Goal: Obtain resource: Download file/media

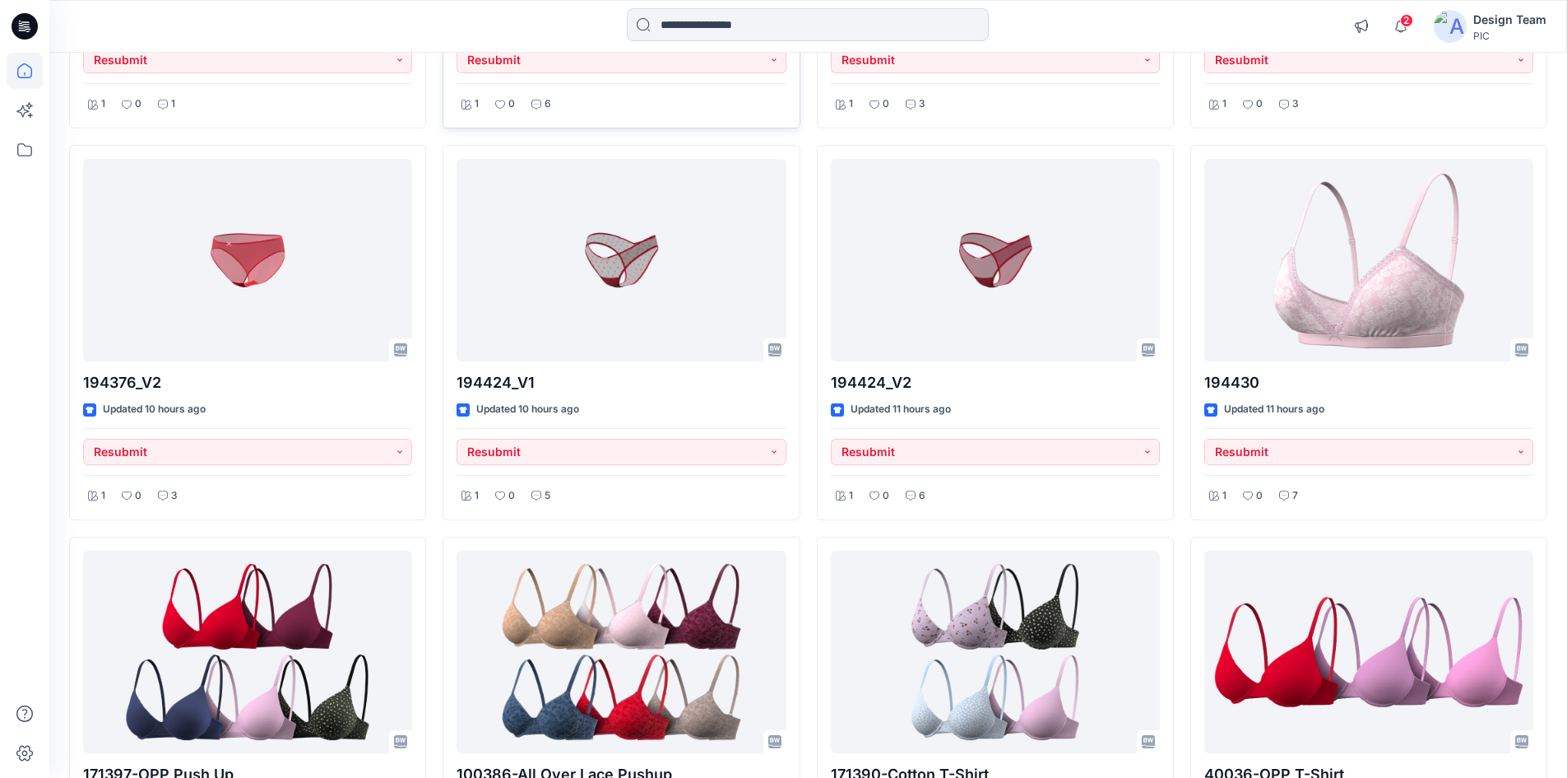
scroll to position [1266, 0]
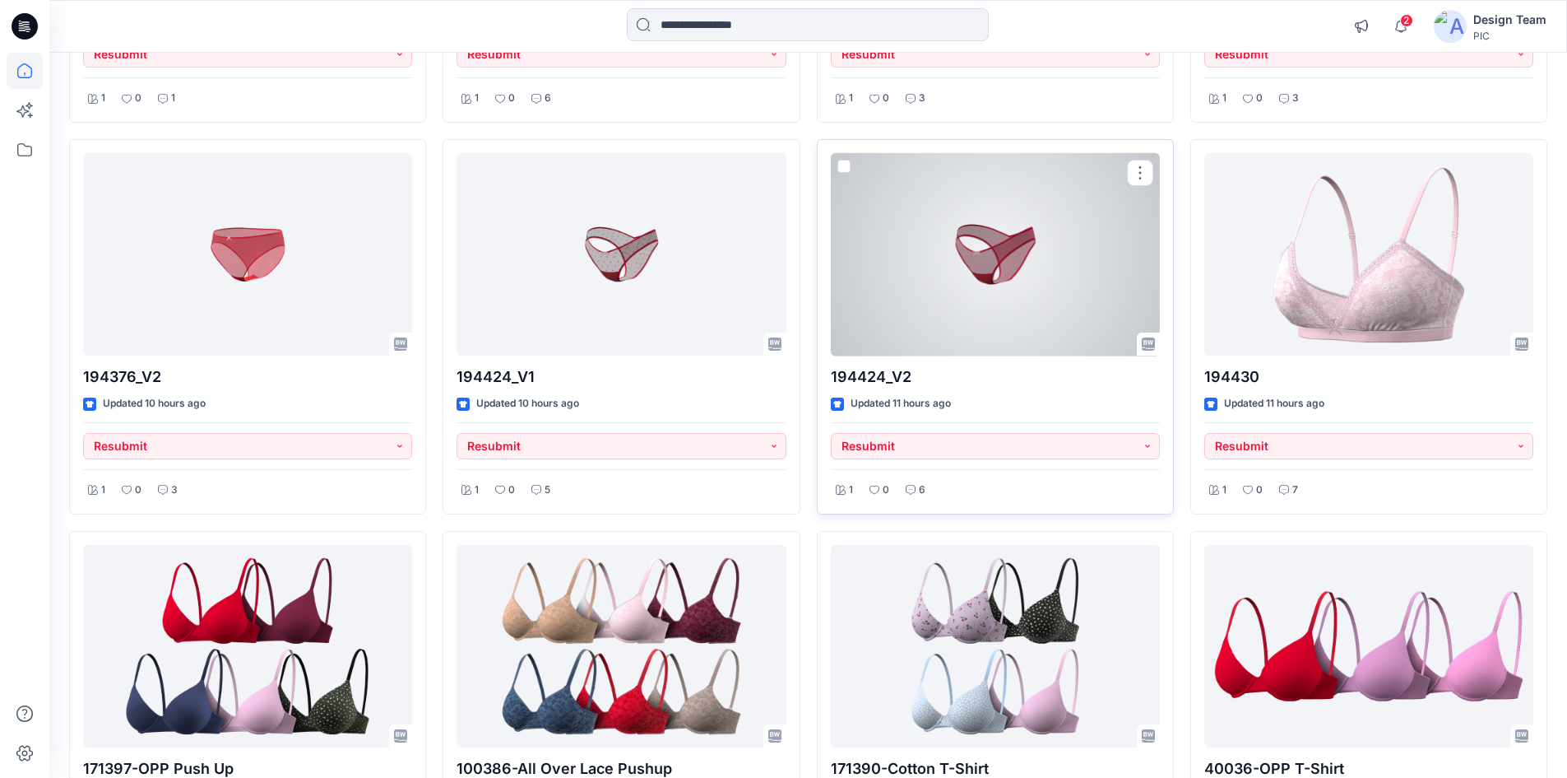
click at [894, 312] on div at bounding box center [995, 254] width 329 height 203
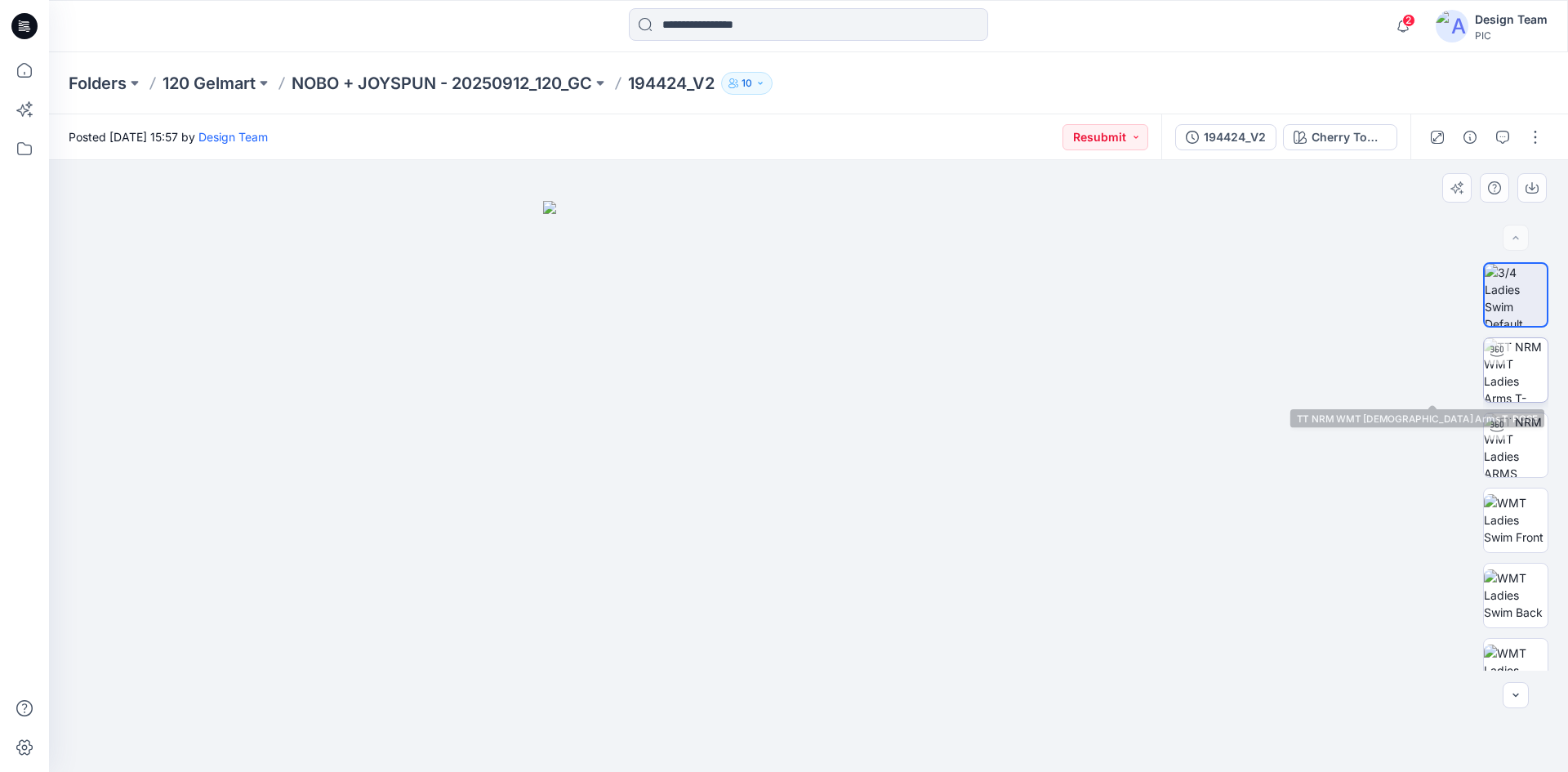
click at [1531, 389] on img at bounding box center [1515, 370] width 64 height 64
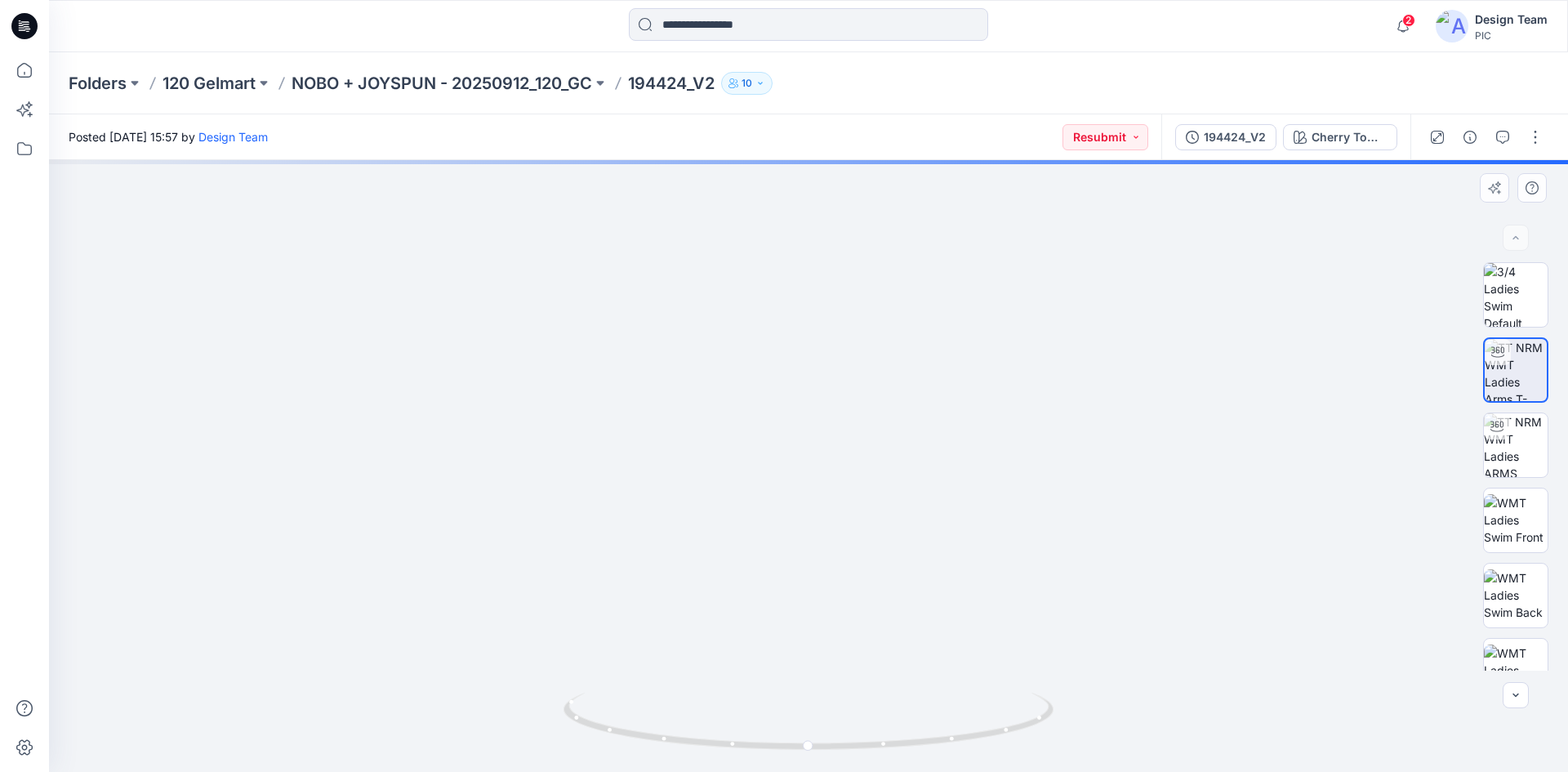
drag, startPoint x: 775, startPoint y: 498, endPoint x: 778, endPoint y: 338, distance: 160.0
click at [778, 338] on img at bounding box center [807, 285] width 1011 height 971
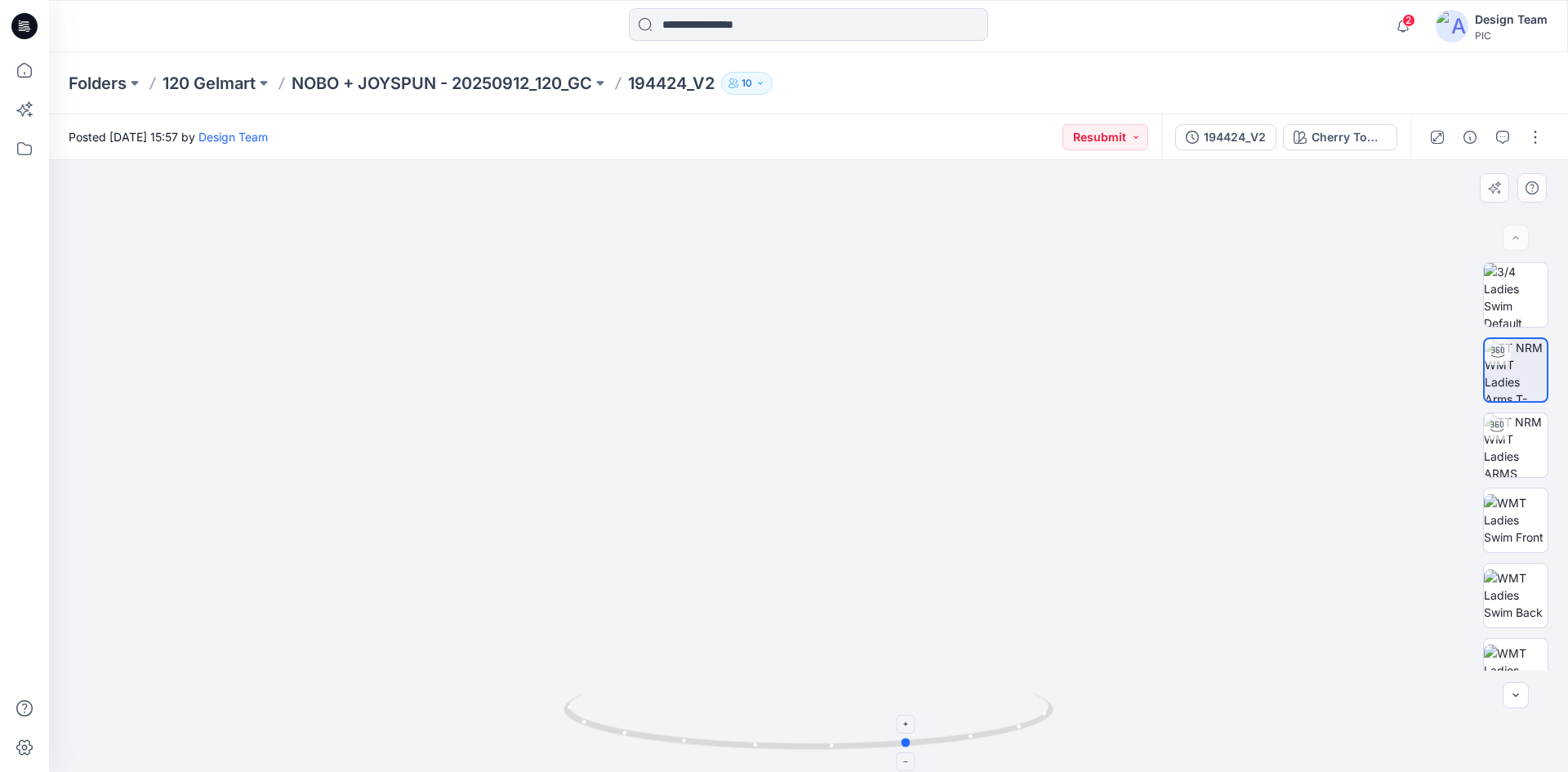
drag, startPoint x: 814, startPoint y: 747, endPoint x: 915, endPoint y: 740, distance: 101.2
click at [915, 740] on icon at bounding box center [811, 723] width 494 height 62
drag, startPoint x: 914, startPoint y: 749, endPoint x: 817, endPoint y: 753, distance: 97.1
click at [817, 753] on icon at bounding box center [811, 723] width 494 height 62
drag, startPoint x: 706, startPoint y: 554, endPoint x: 781, endPoint y: 560, distance: 75.2
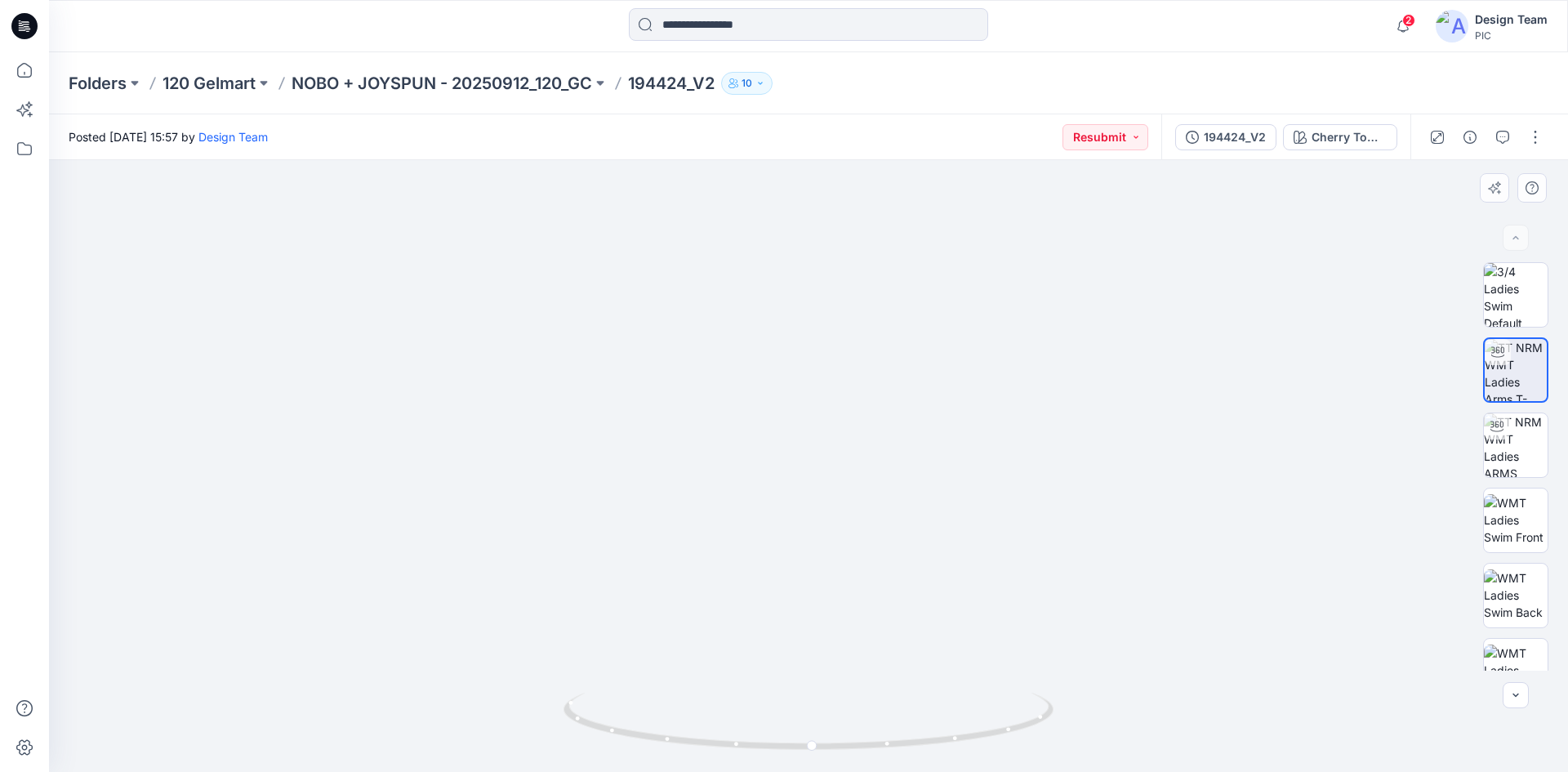
click at [781, 560] on img at bounding box center [808, 324] width 932 height 894
drag, startPoint x: 808, startPoint y: 746, endPoint x: 1058, endPoint y: 712, distance: 252.3
click at [1058, 712] on div at bounding box center [808, 465] width 1518 height 611
drag, startPoint x: 780, startPoint y: 746, endPoint x: 814, endPoint y: 703, distance: 54.8
click at [814, 703] on icon at bounding box center [811, 723] width 494 height 62
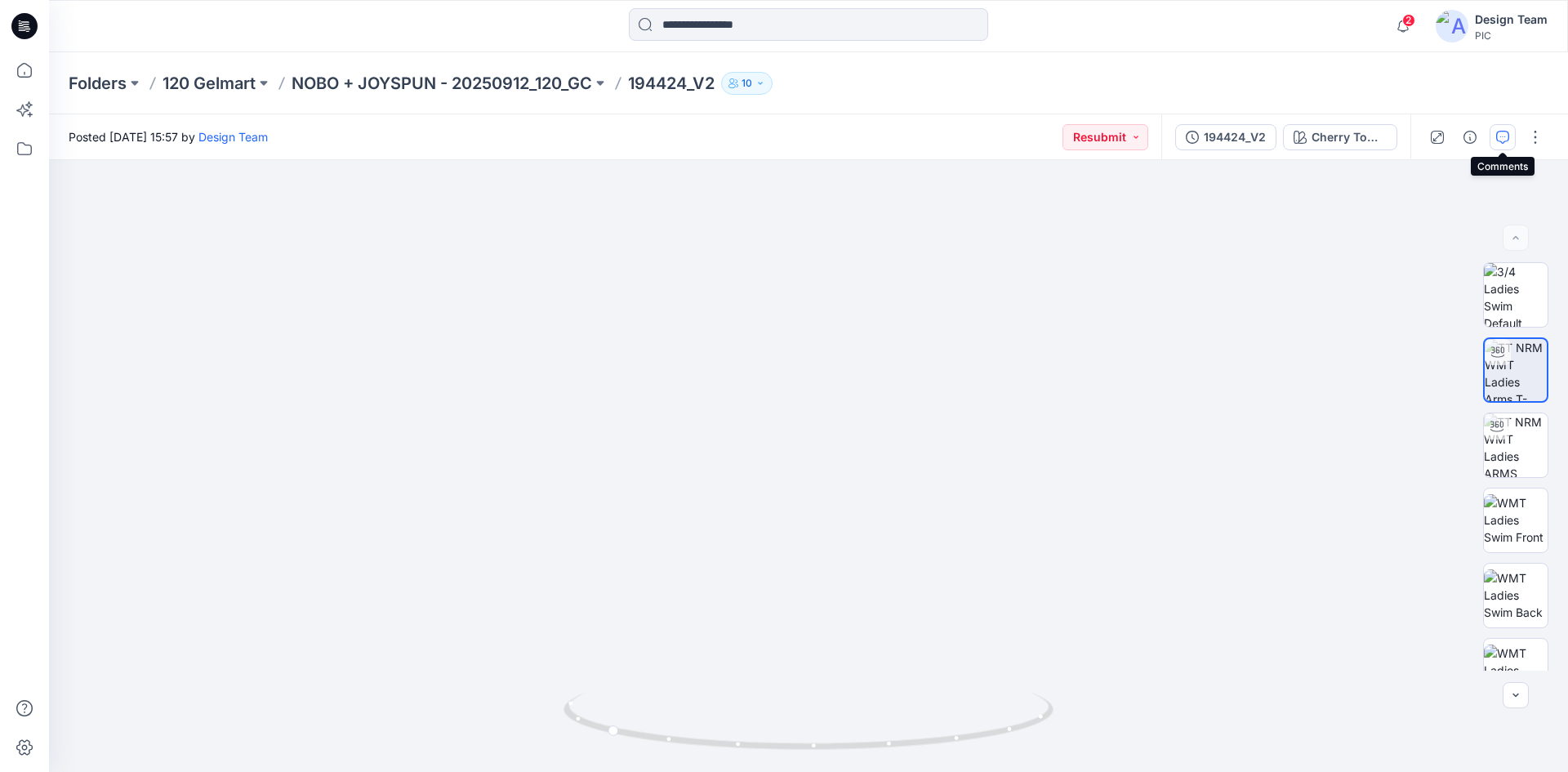
click at [1509, 136] on button "button" at bounding box center [1503, 137] width 26 height 26
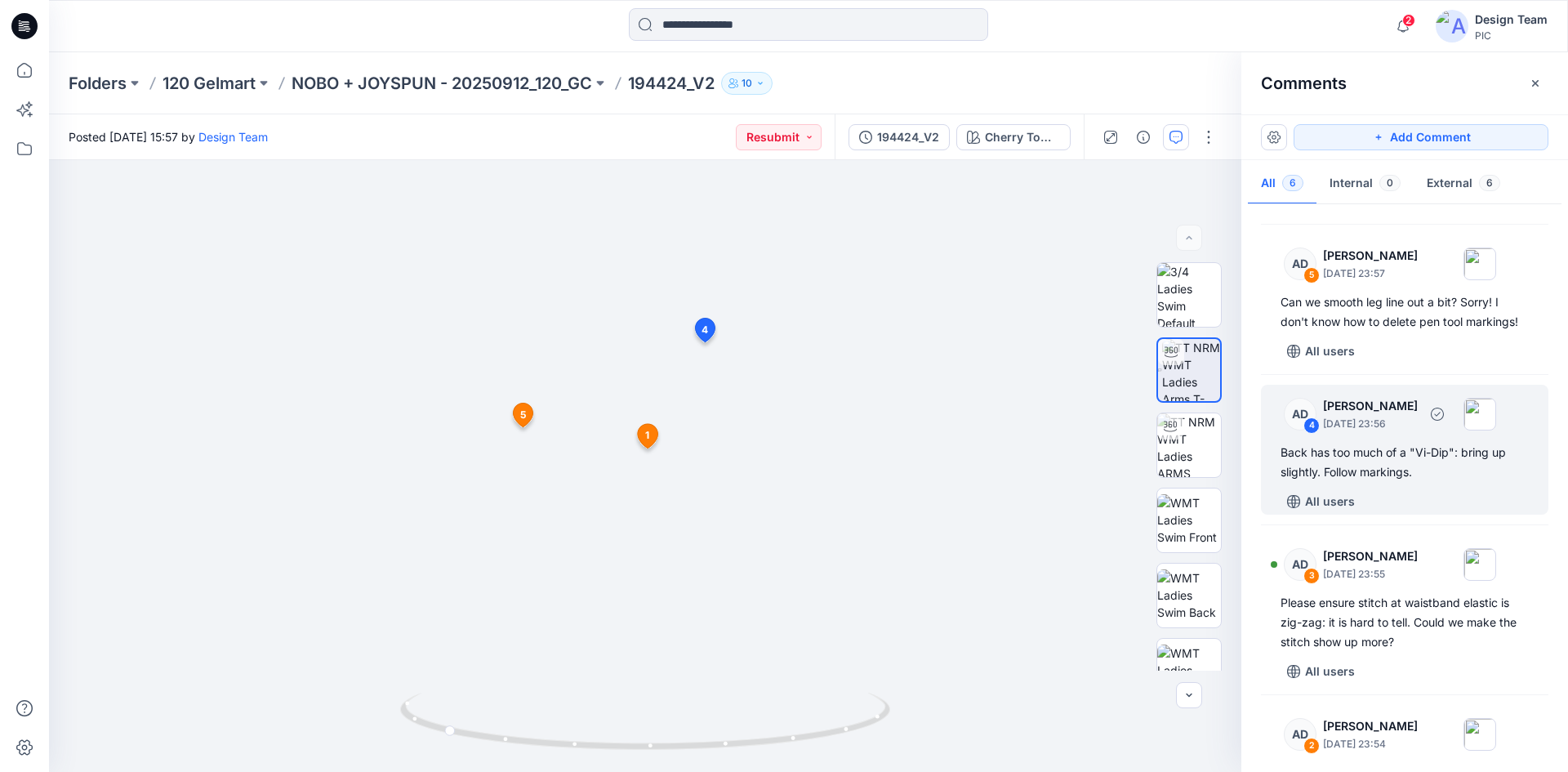
scroll to position [81, 0]
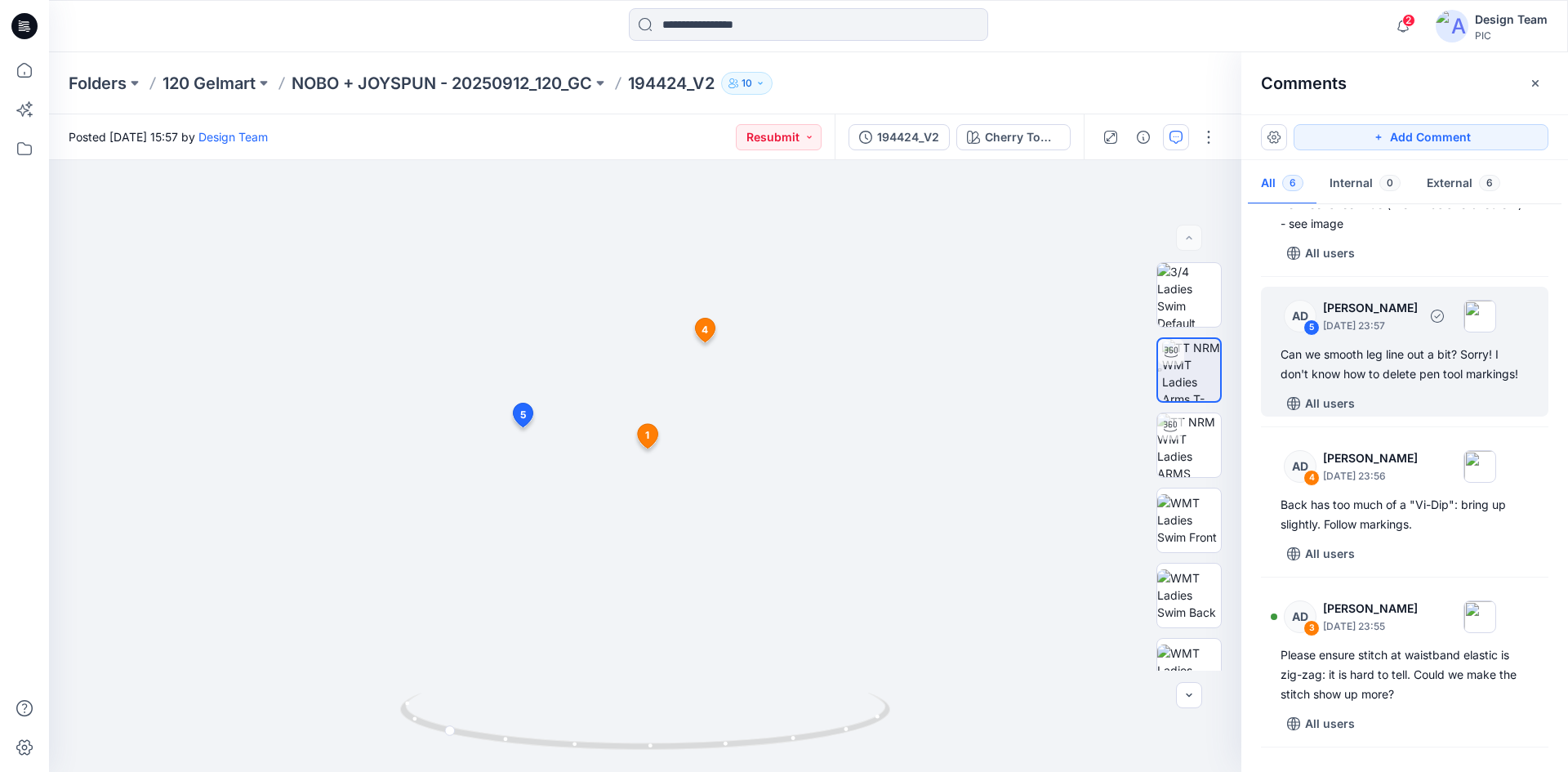
click at [1497, 375] on div "Can we smooth leg line out a bit? Sorry! I don't know how to delete pen tool ma…" at bounding box center [1404, 363] width 248 height 39
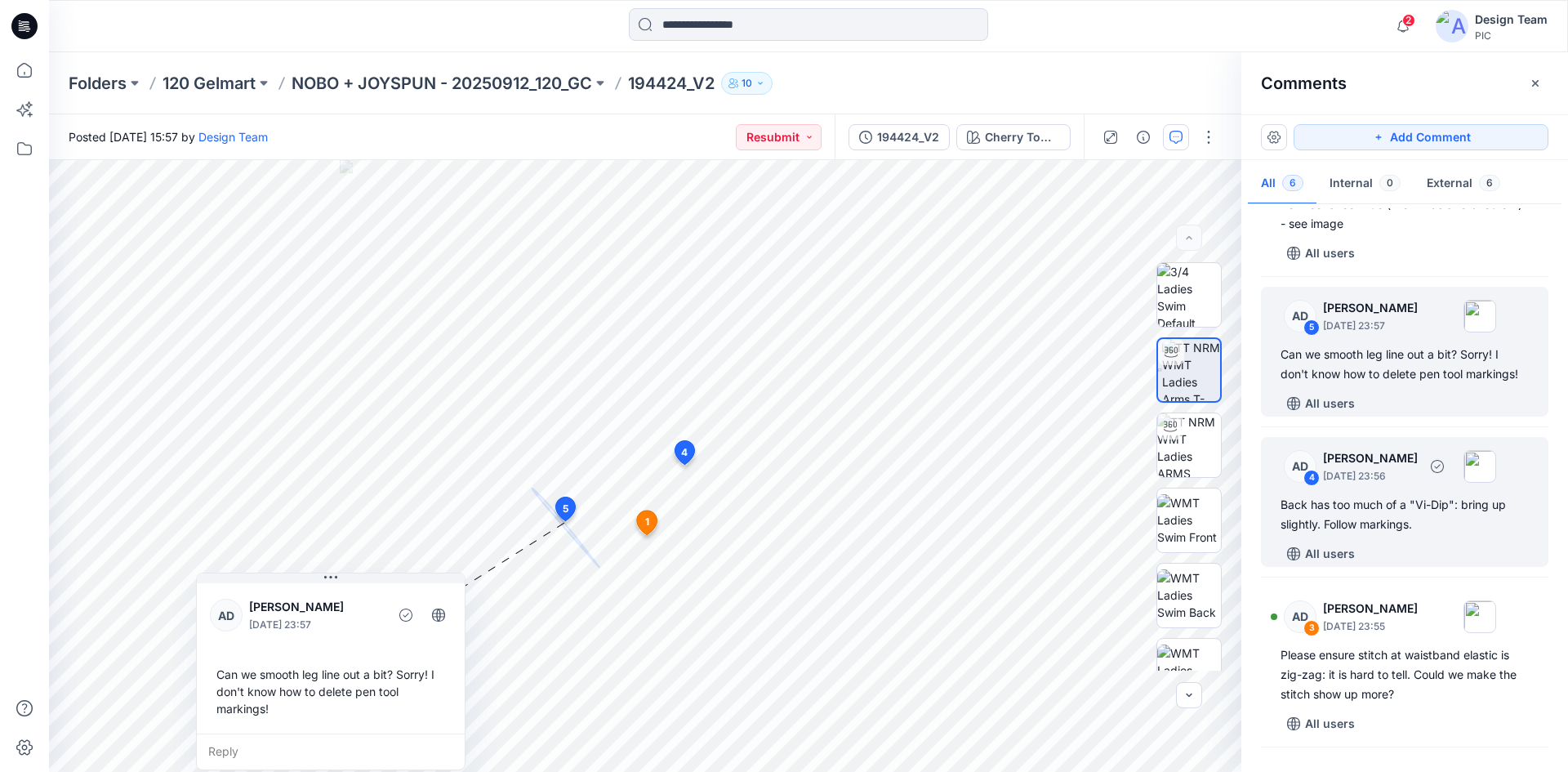
click at [1379, 454] on p "[PERSON_NAME]" at bounding box center [1370, 458] width 94 height 20
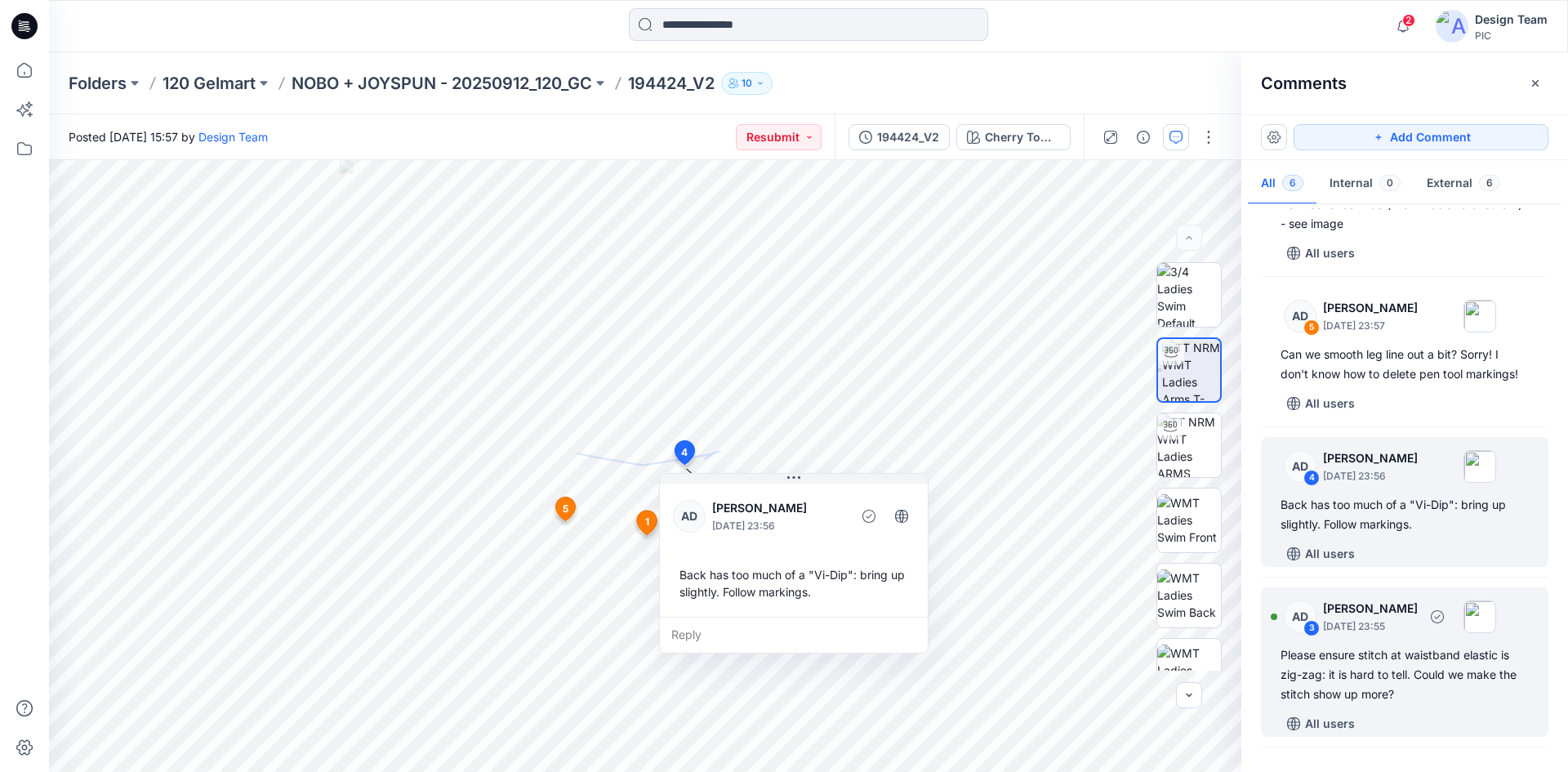
click at [1375, 609] on p "[PERSON_NAME]" at bounding box center [1370, 608] width 94 height 20
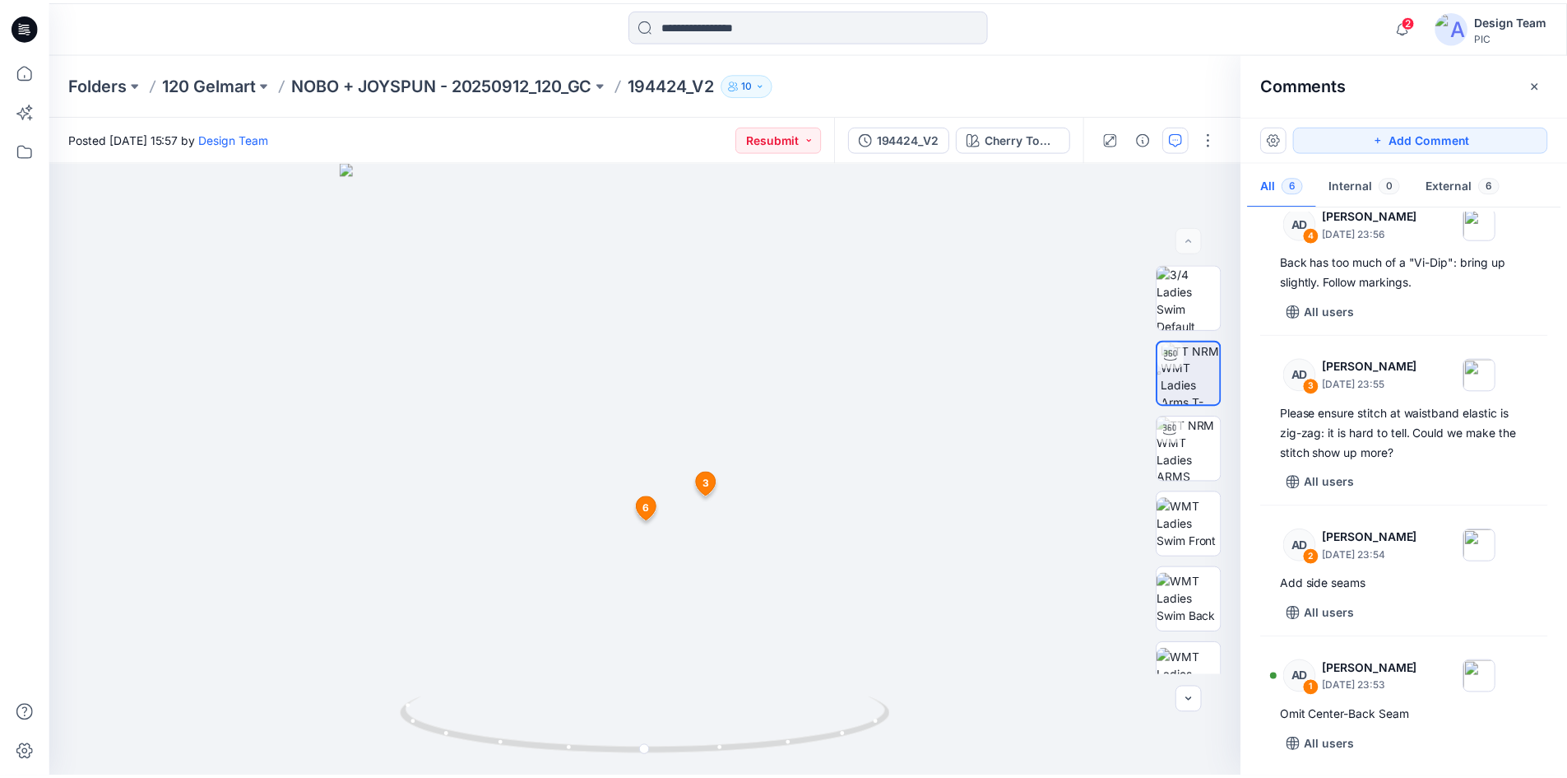
scroll to position [332, 0]
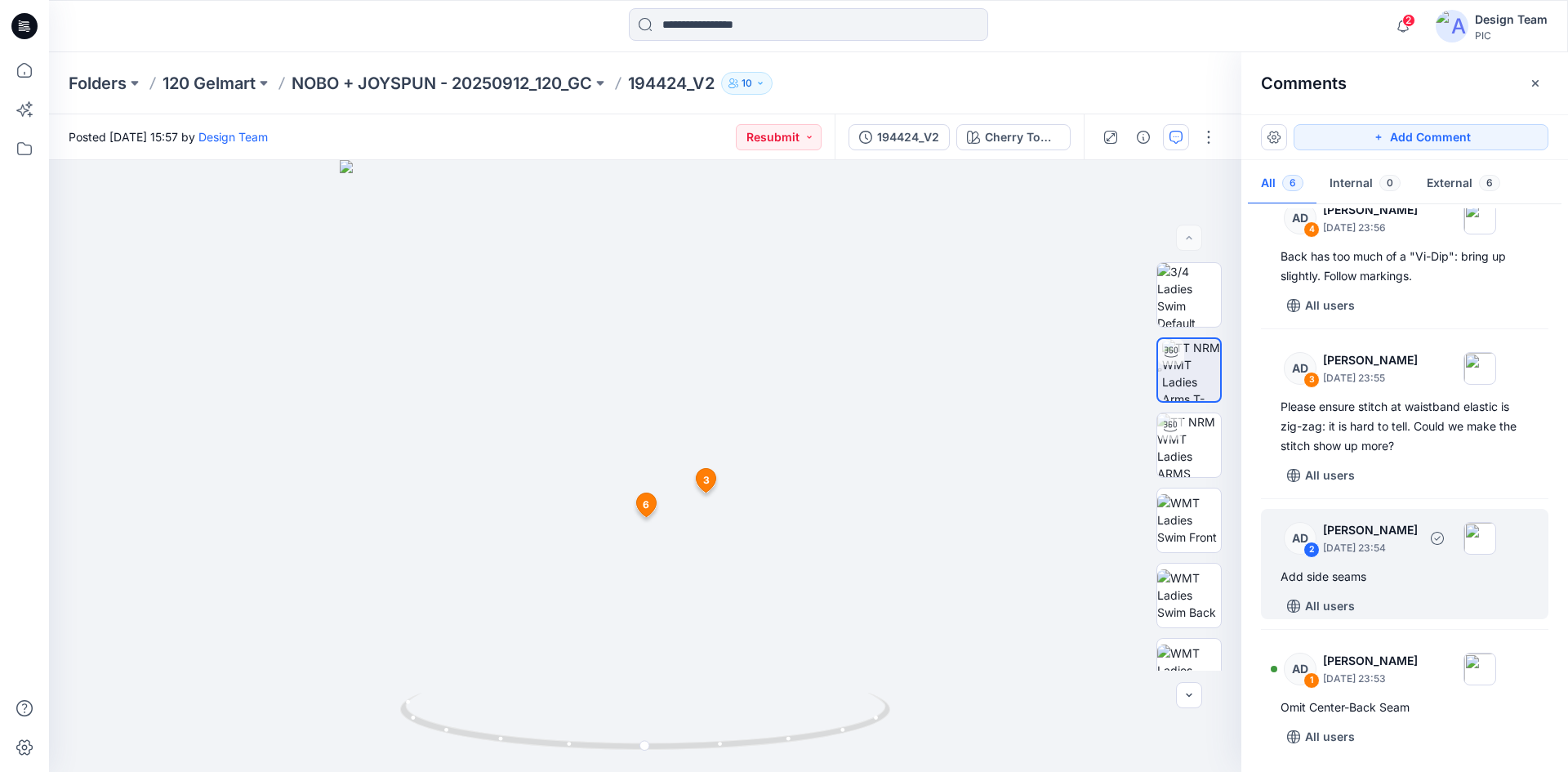
click at [1411, 564] on div "AD 2 [PERSON_NAME] [DATE] 23:54 Add side seams All users" at bounding box center [1404, 564] width 288 height 110
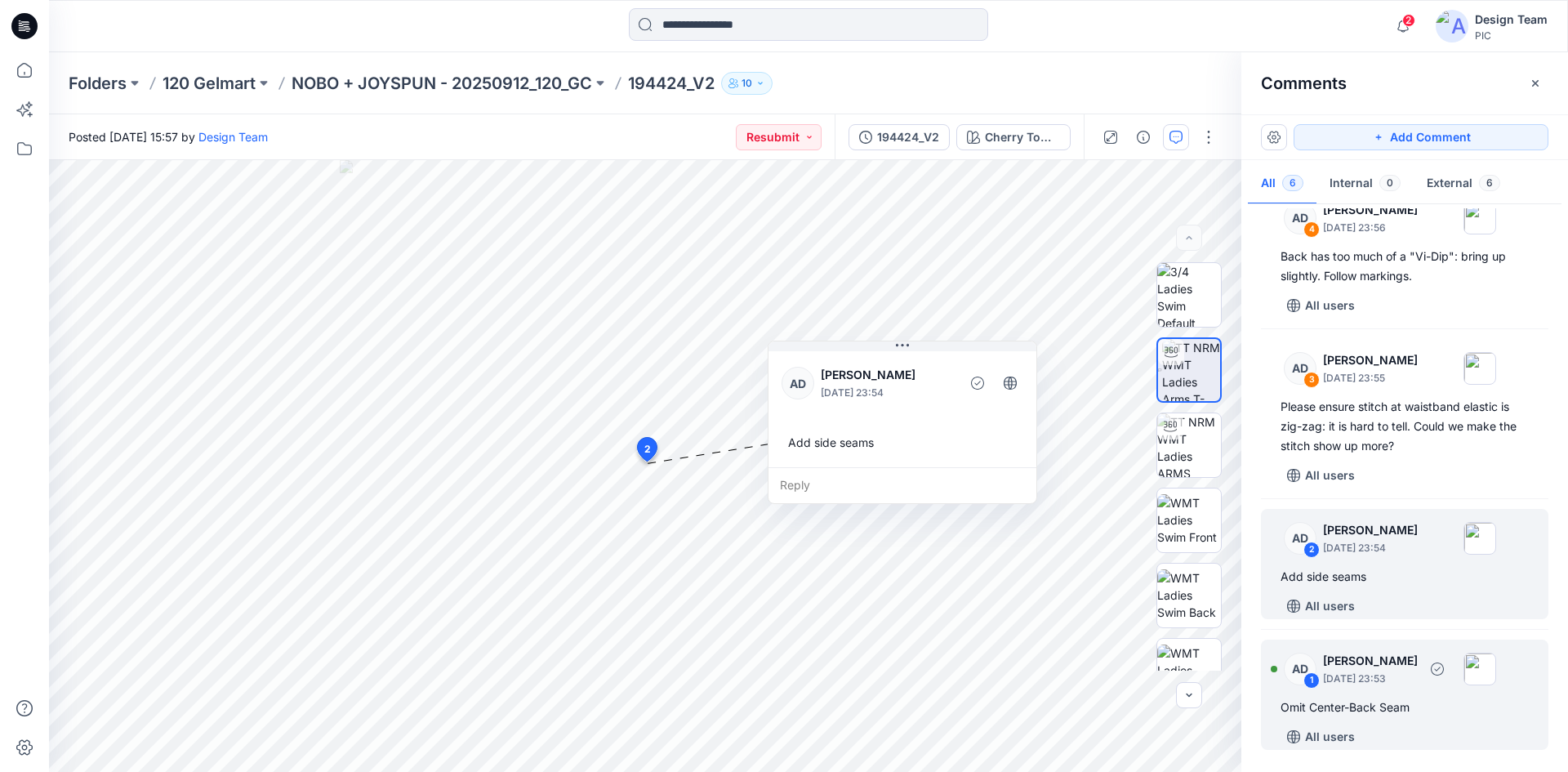
click at [1368, 663] on p "[PERSON_NAME]" at bounding box center [1370, 661] width 94 height 20
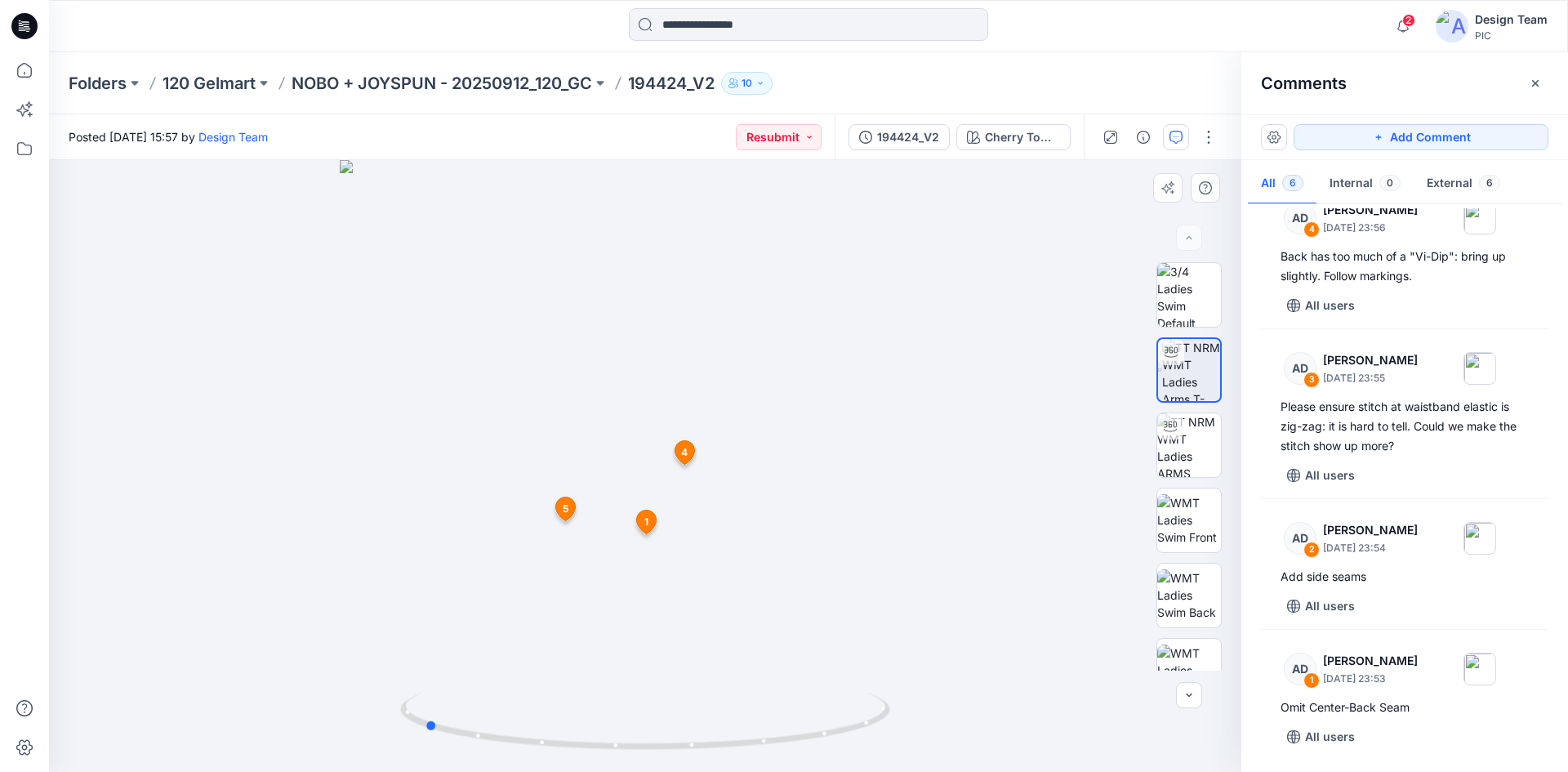
drag, startPoint x: 658, startPoint y: 751, endPoint x: 922, endPoint y: 708, distance: 267.5
click at [922, 708] on div at bounding box center [644, 465] width 1192 height 611
drag, startPoint x: 648, startPoint y: 377, endPoint x: 659, endPoint y: 161, distance: 216.3
click at [659, 161] on img at bounding box center [656, 152] width 1412 height 1237
drag, startPoint x: 686, startPoint y: 501, endPoint x: 685, endPoint y: 423, distance: 78.0
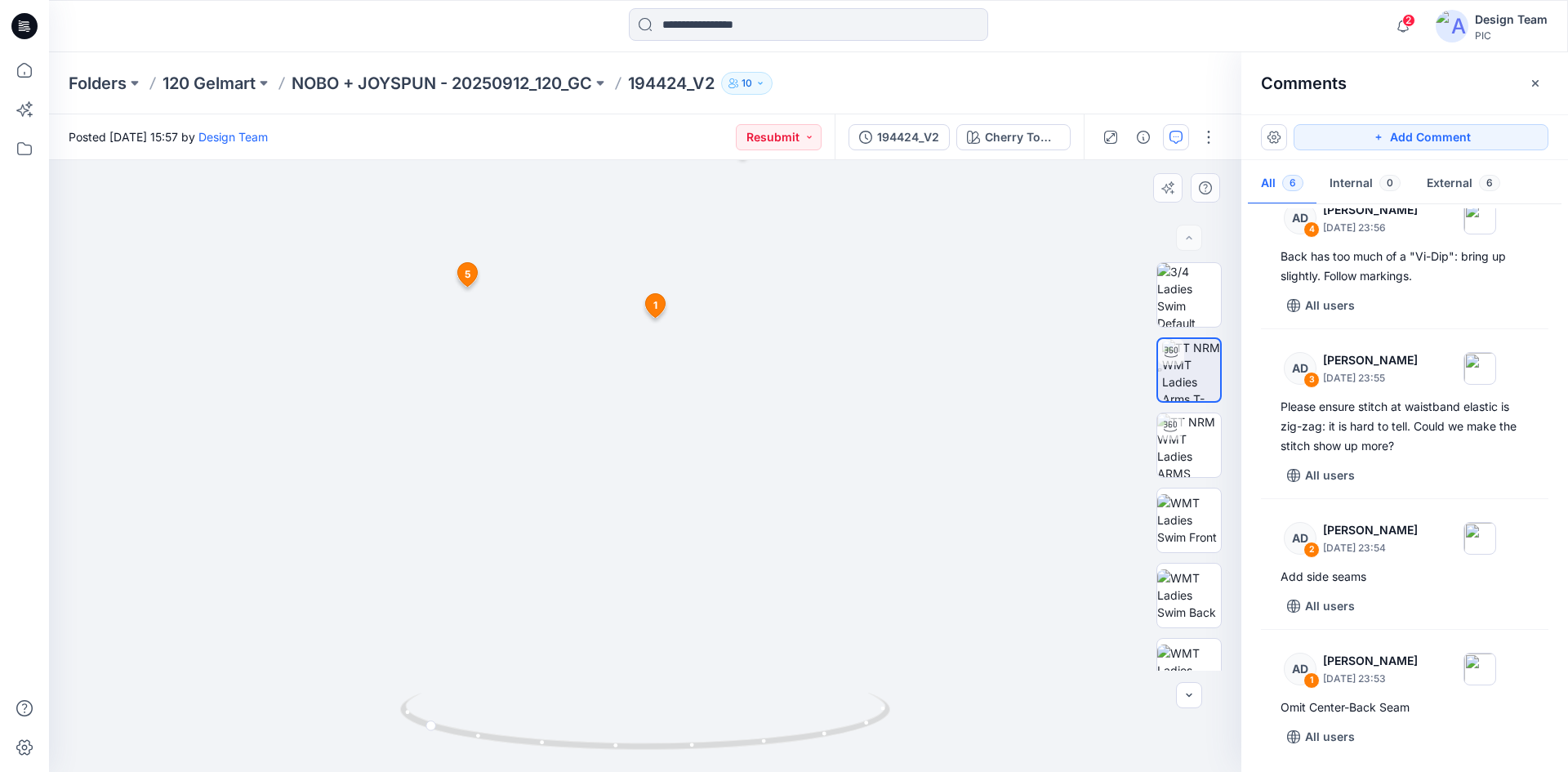
click at [685, 423] on img at bounding box center [653, 113] width 1412 height 1318
drag, startPoint x: 469, startPoint y: 460, endPoint x: 583, endPoint y: 471, distance: 114.5
click at [583, 471] on img at bounding box center [645, 286] width 1032 height 972
drag, startPoint x: 582, startPoint y: 750, endPoint x: 598, endPoint y: 706, distance: 46.8
click at [598, 706] on icon at bounding box center [647, 723] width 494 height 62
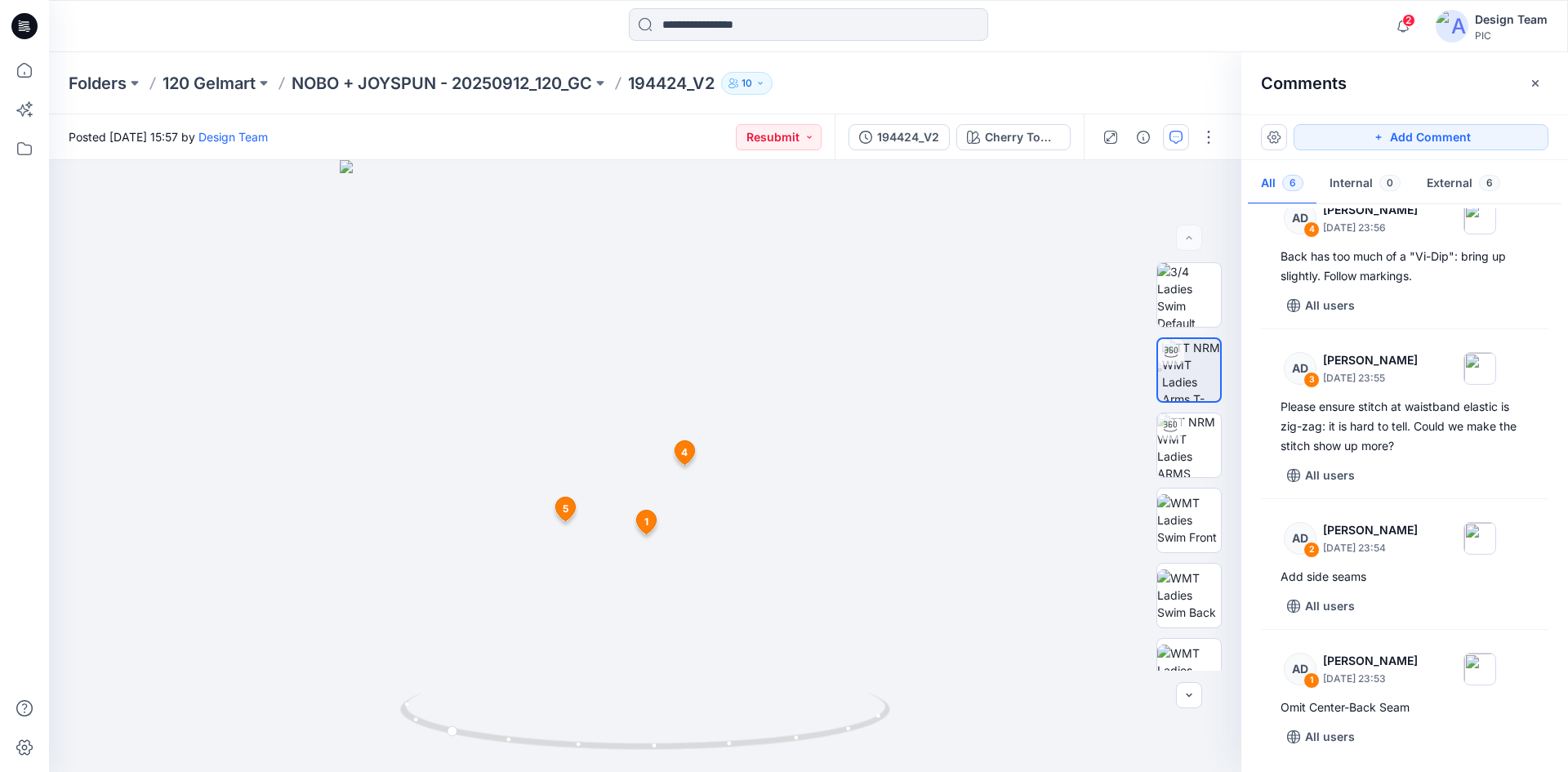
click at [1125, 80] on div "Folders 120 Gelmart NOBO + JOYSPUN - 20250912_120_GC 194424_V2 10" at bounding box center [744, 82] width 1353 height 23
click at [1422, 30] on div "2 Notifications Your style 171410-Microfiber [PERSON_NAME] has been updated wit…" at bounding box center [1467, 26] width 161 height 36
click at [1406, 22] on span "2" at bounding box center [1408, 20] width 13 height 13
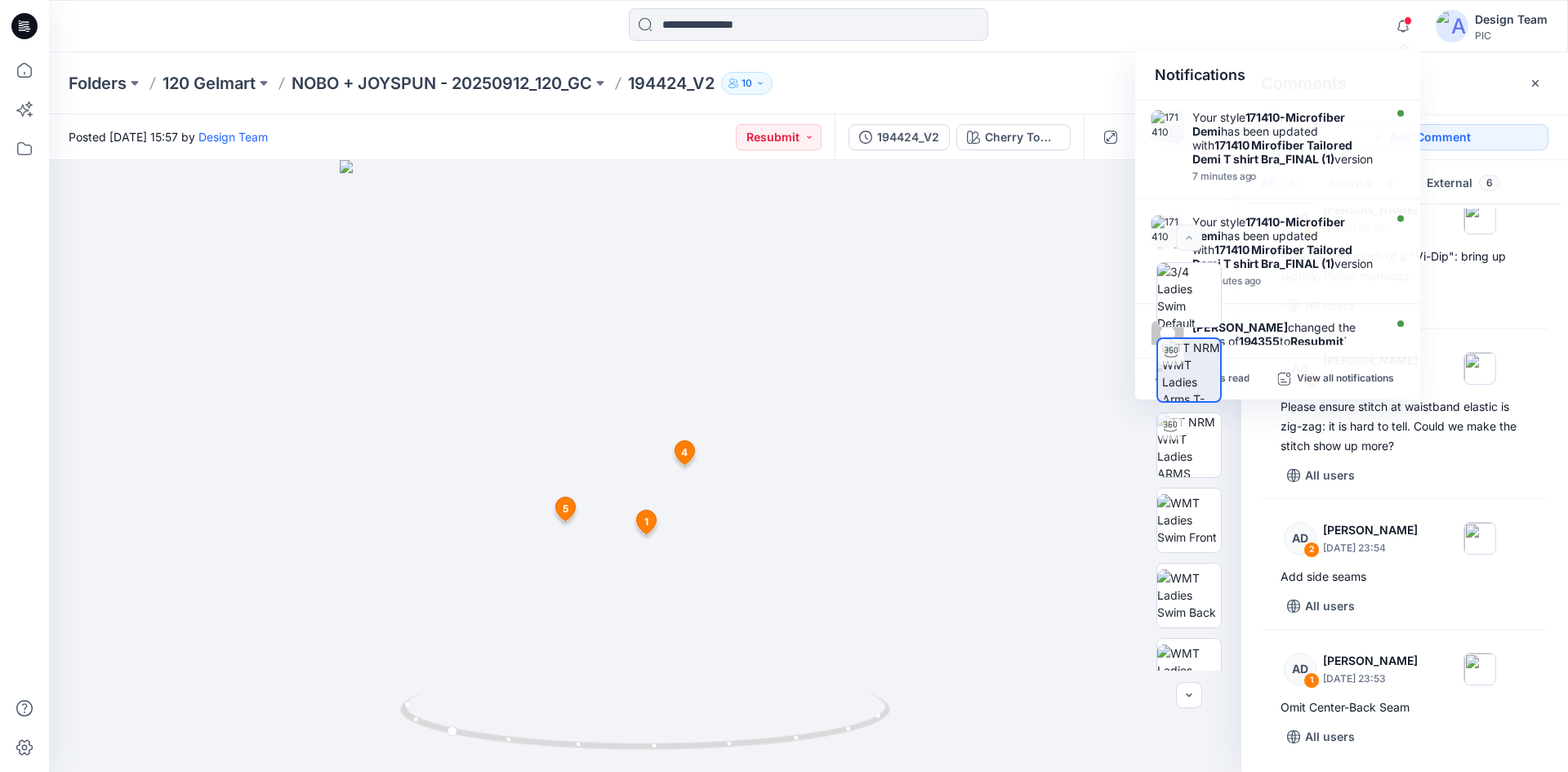
click at [1073, 72] on div "Folders 120 Gelmart NOBO + JOYSPUN - 20250912_120_GC 194424_V2 10" at bounding box center [744, 82] width 1353 height 23
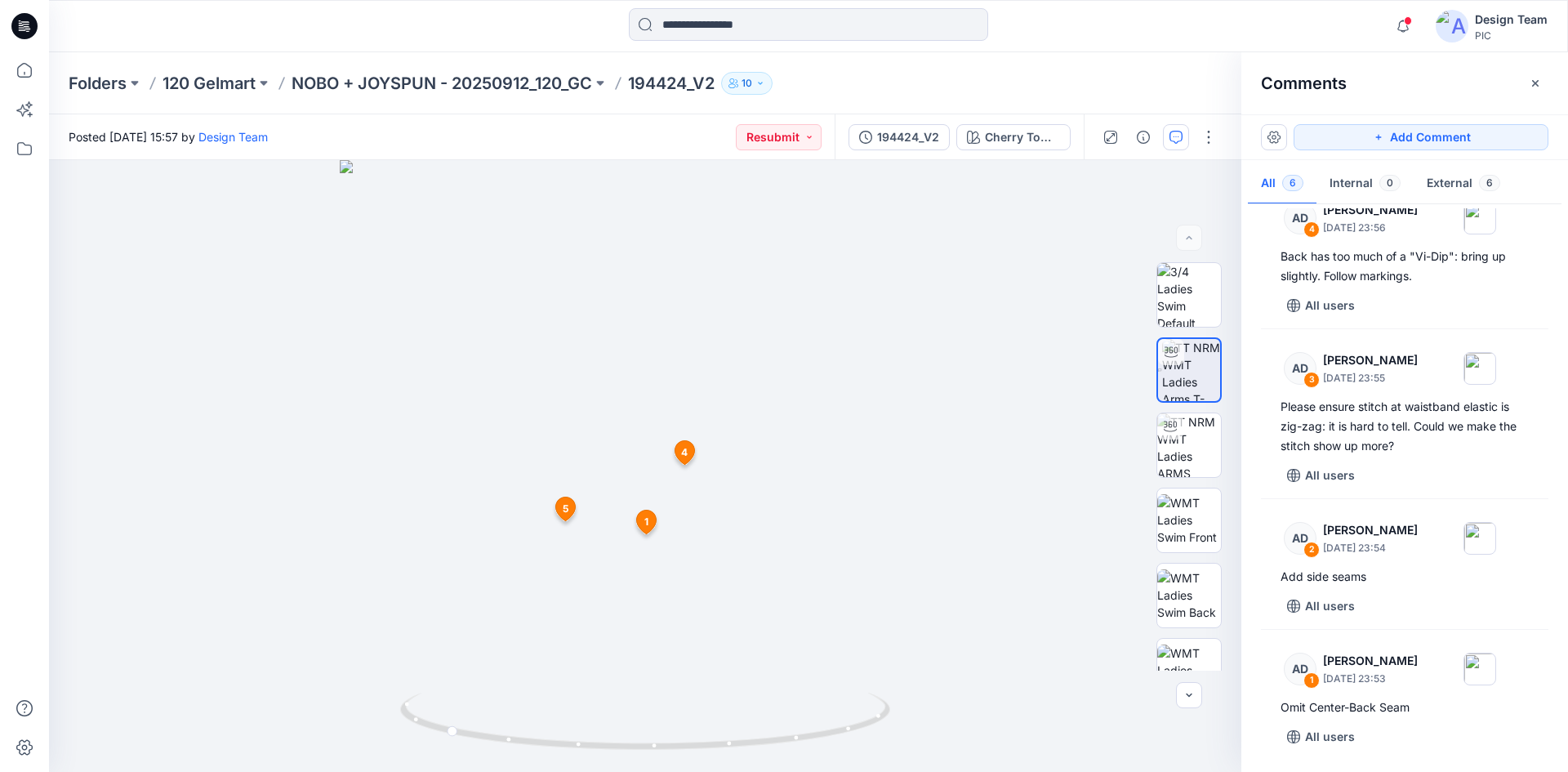
click at [26, 32] on icon at bounding box center [25, 26] width 26 height 26
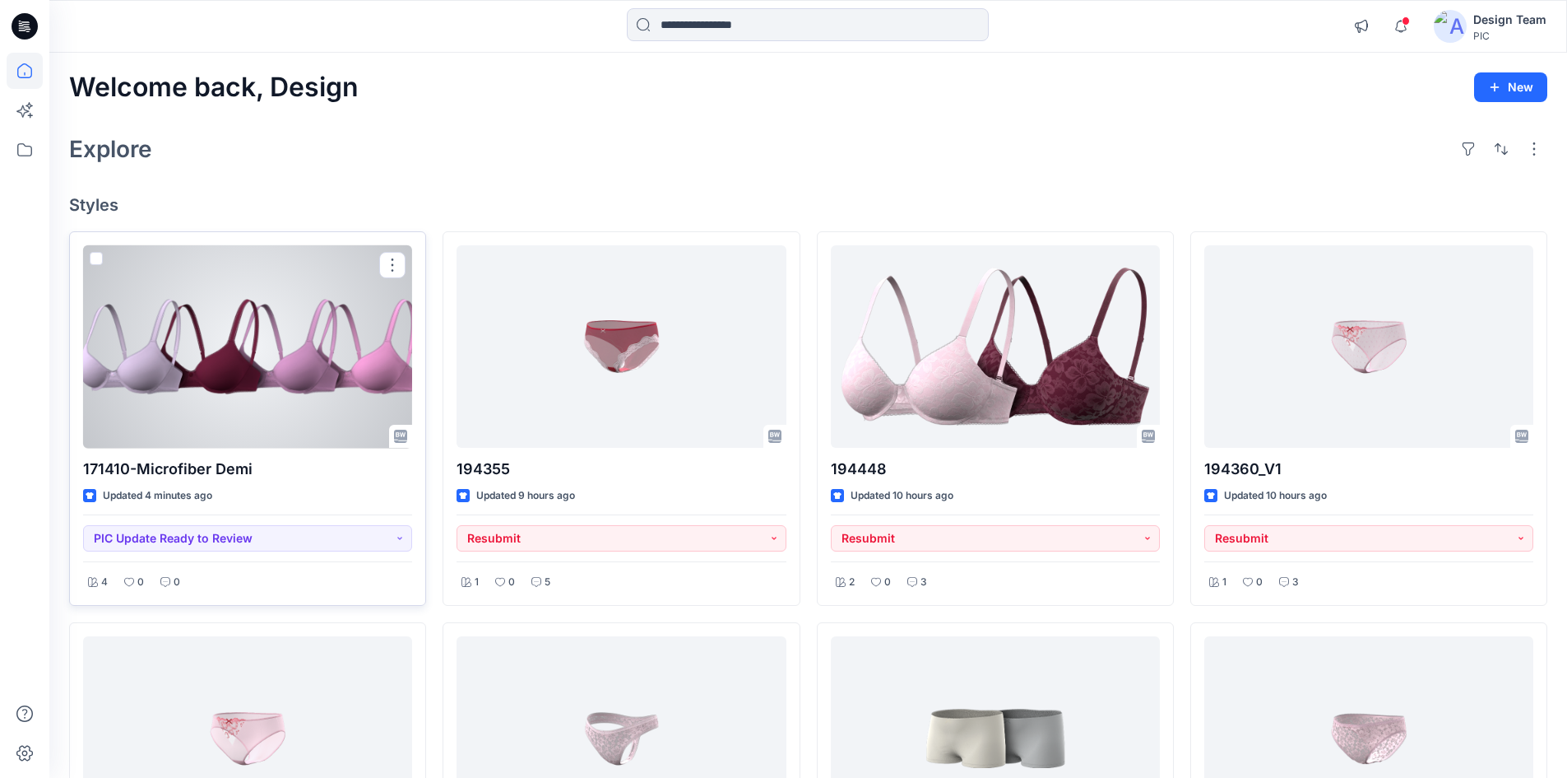
click at [221, 361] on div at bounding box center [247, 346] width 329 height 203
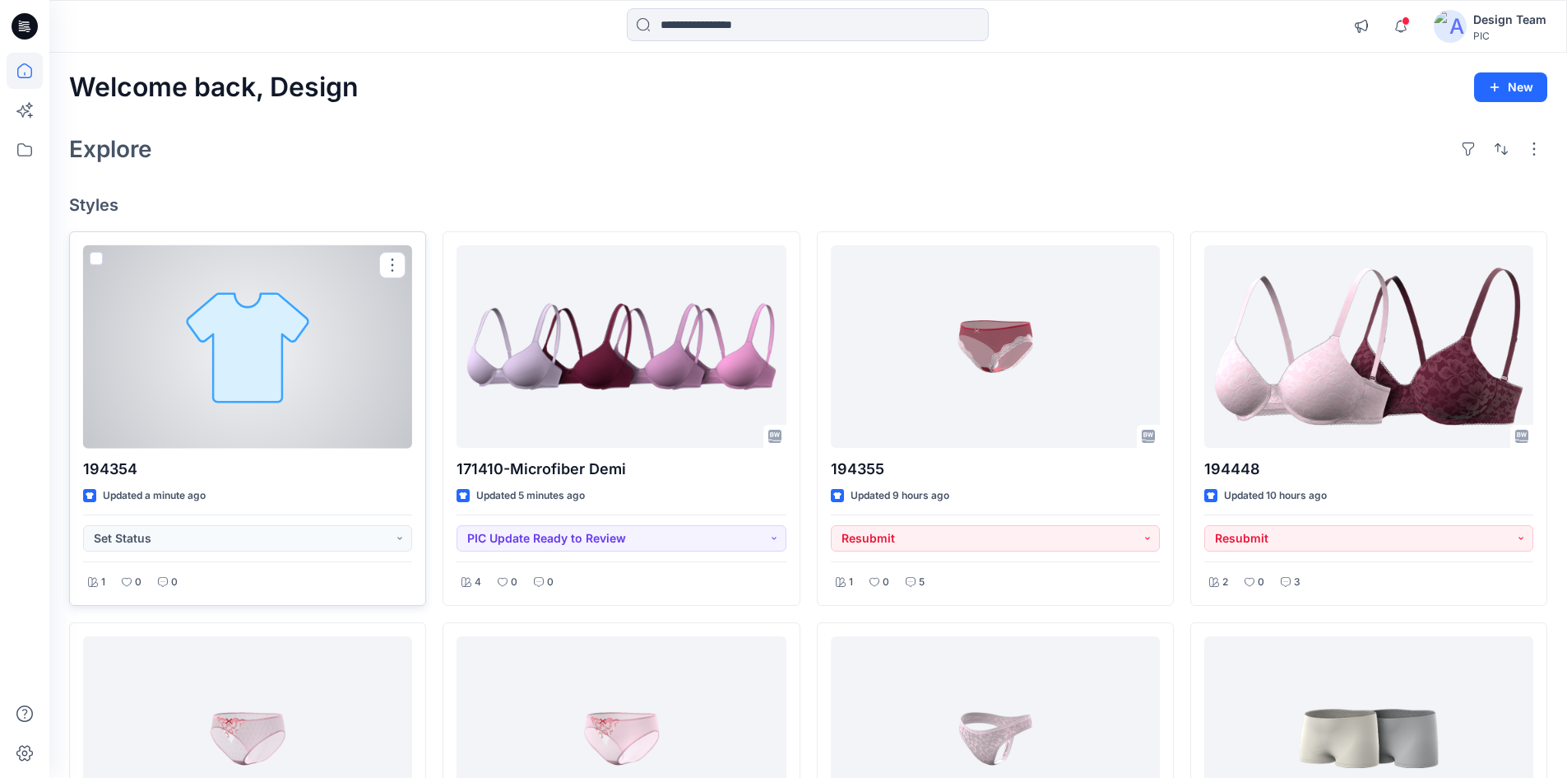
click at [250, 286] on div at bounding box center [247, 346] width 329 height 203
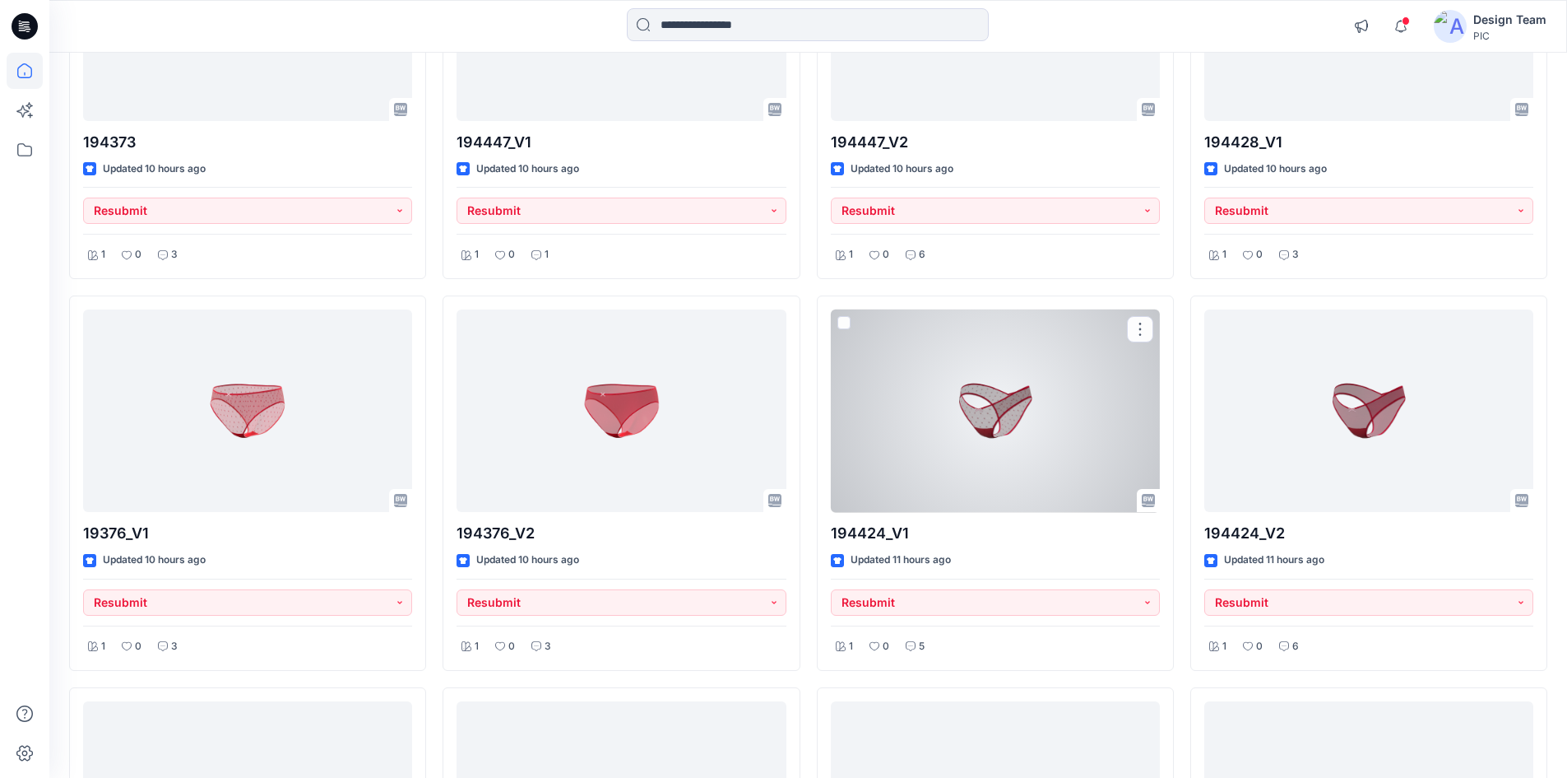
scroll to position [1152, 0]
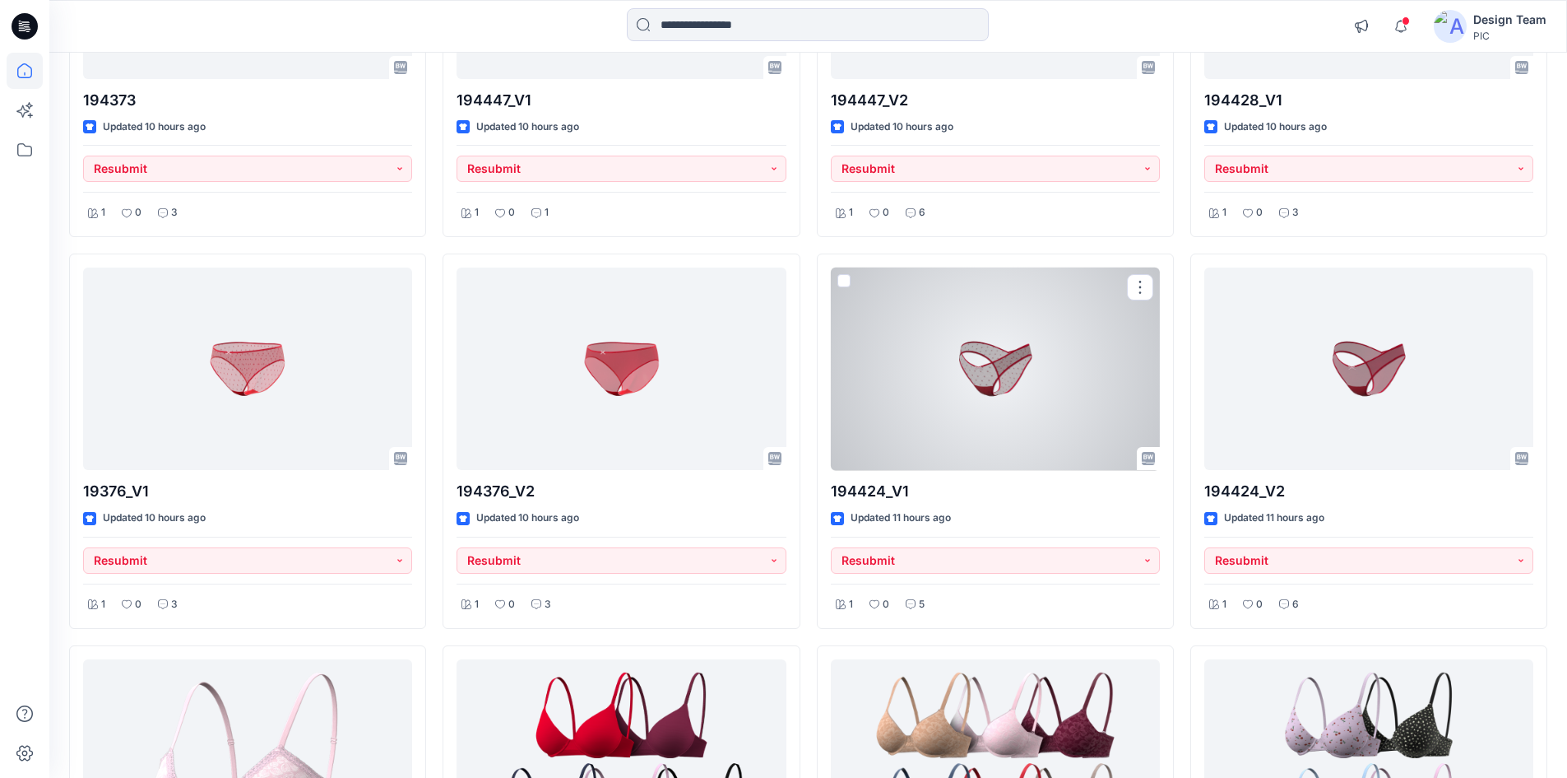
click at [994, 434] on div at bounding box center [995, 368] width 329 height 203
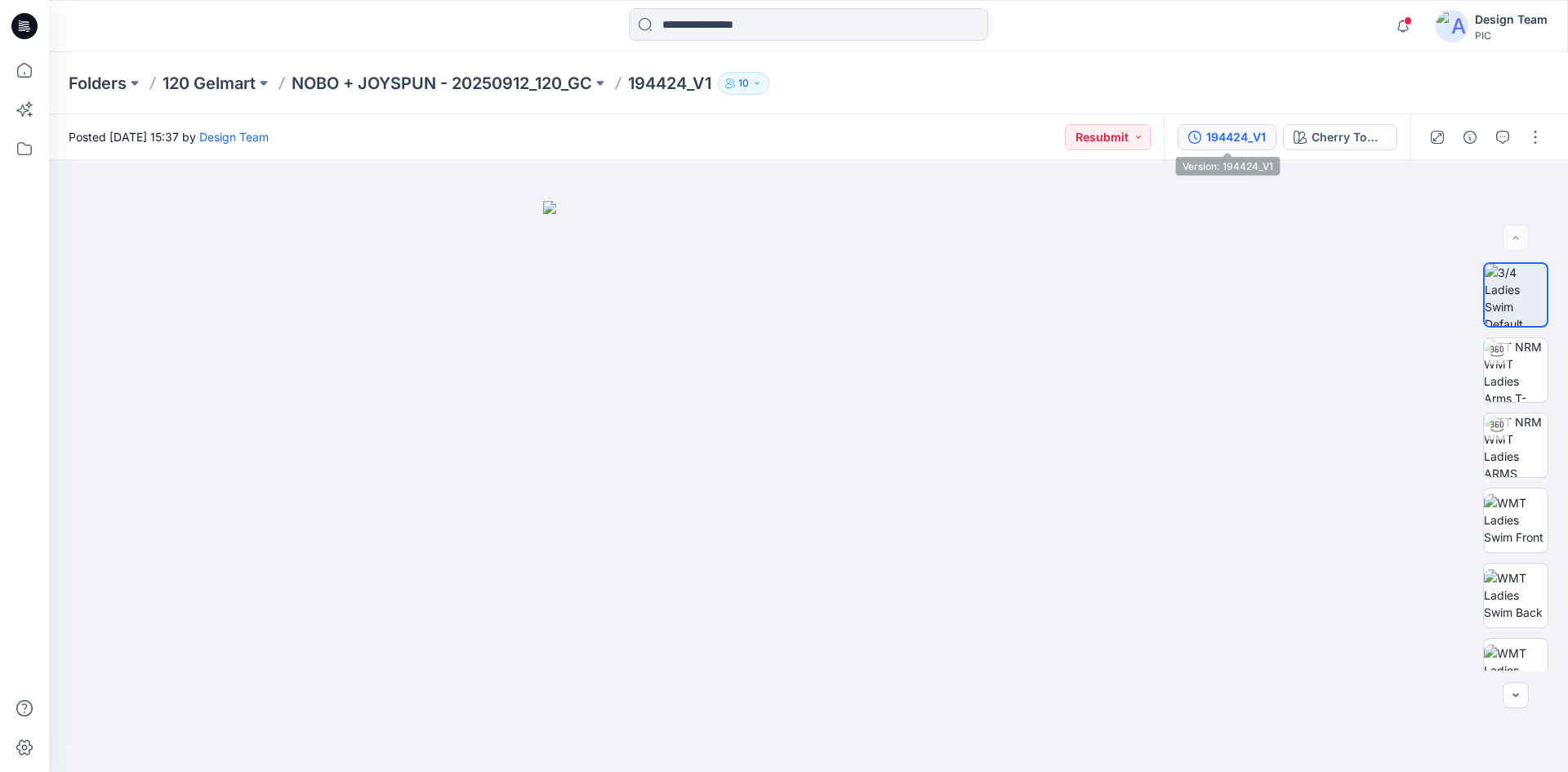
click at [1251, 146] on button "194424_V1" at bounding box center [1228, 137] width 99 height 26
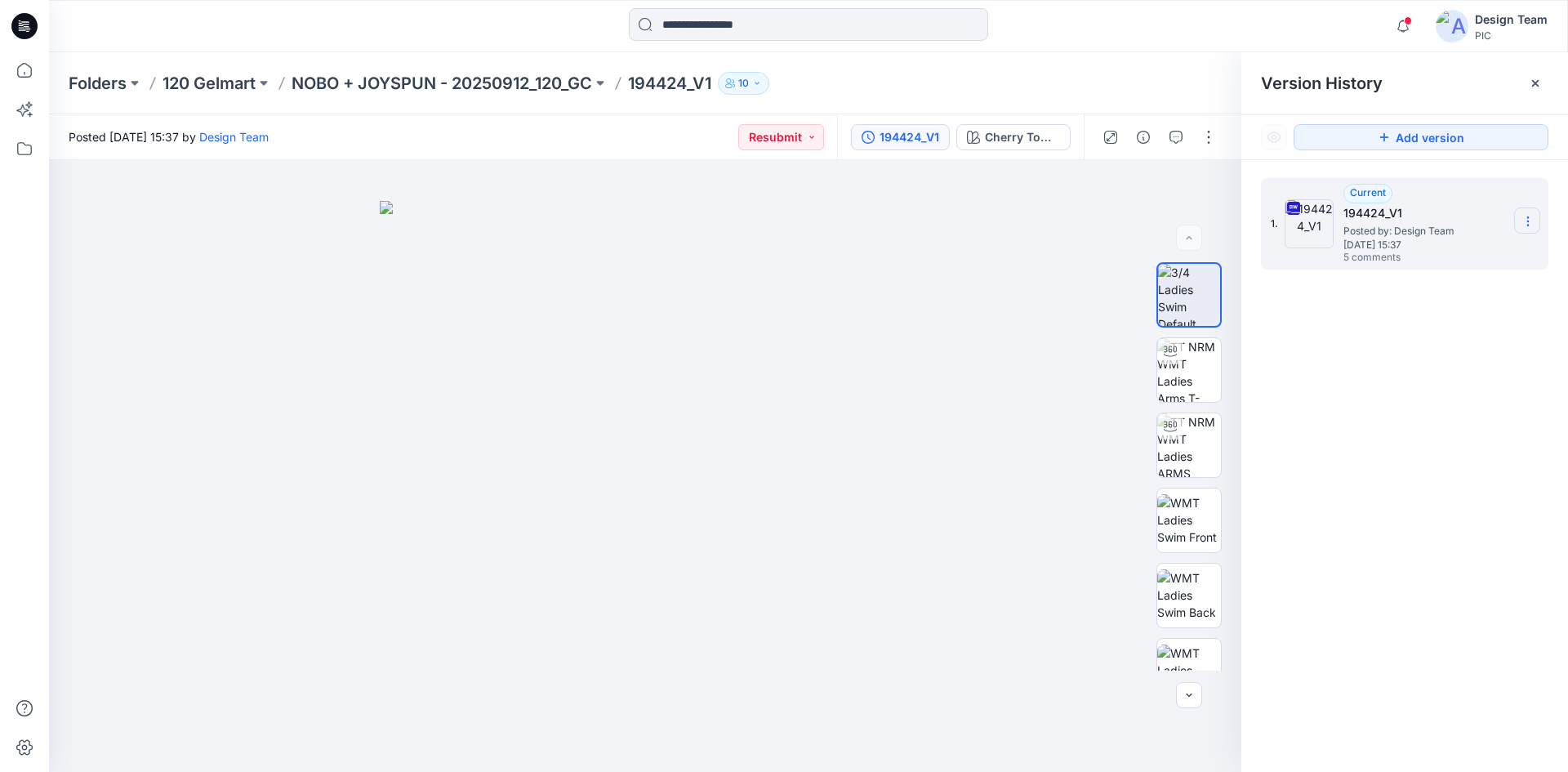
click at [1538, 223] on section at bounding box center [1527, 220] width 26 height 26
click at [1462, 257] on span "Download Source BW File" at bounding box center [1445, 253] width 137 height 20
click at [1192, 374] on img at bounding box center [1189, 370] width 64 height 64
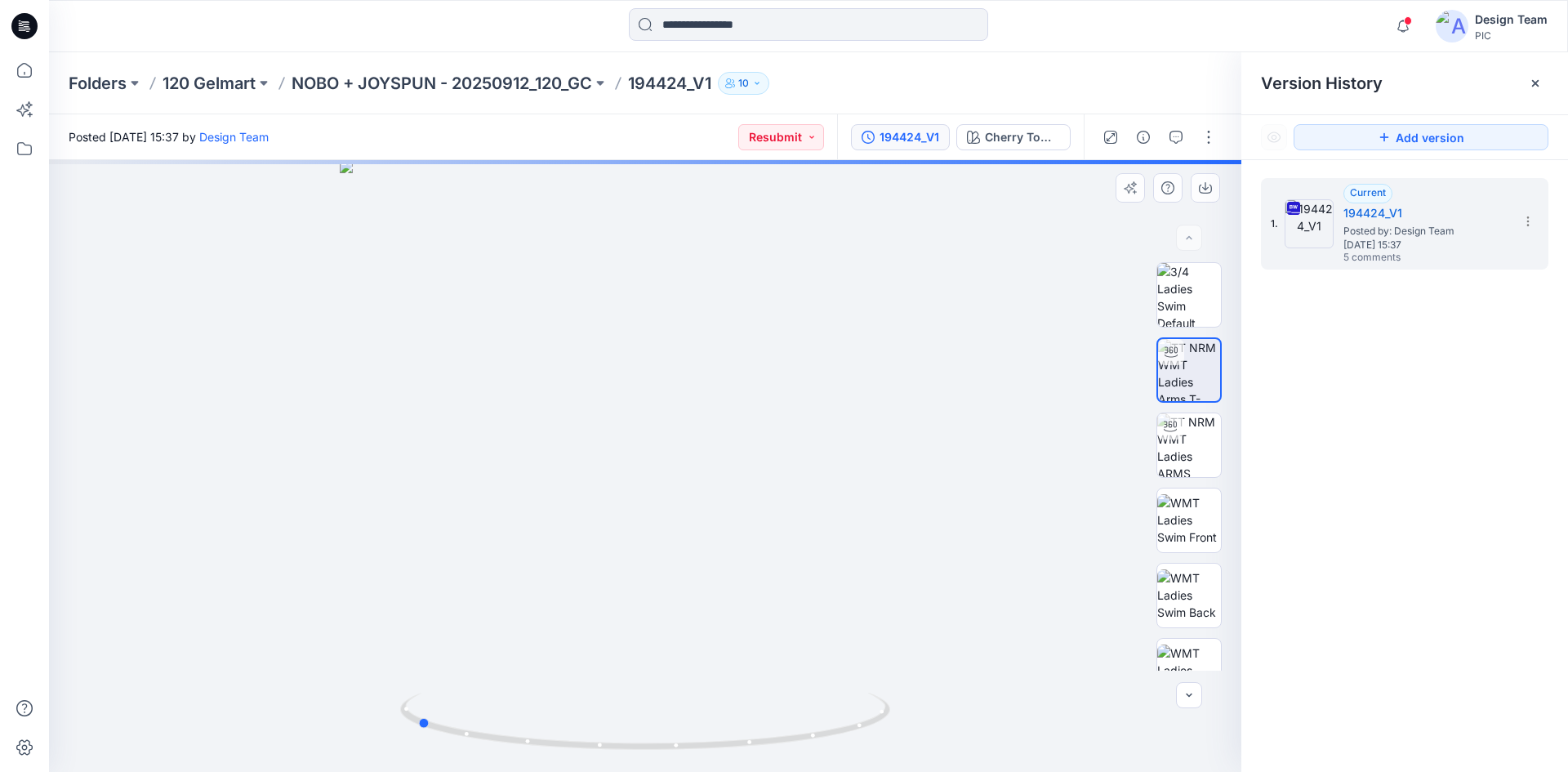
drag, startPoint x: 648, startPoint y: 745, endPoint x: 910, endPoint y: 714, distance: 263.8
click at [910, 714] on div at bounding box center [644, 465] width 1192 height 611
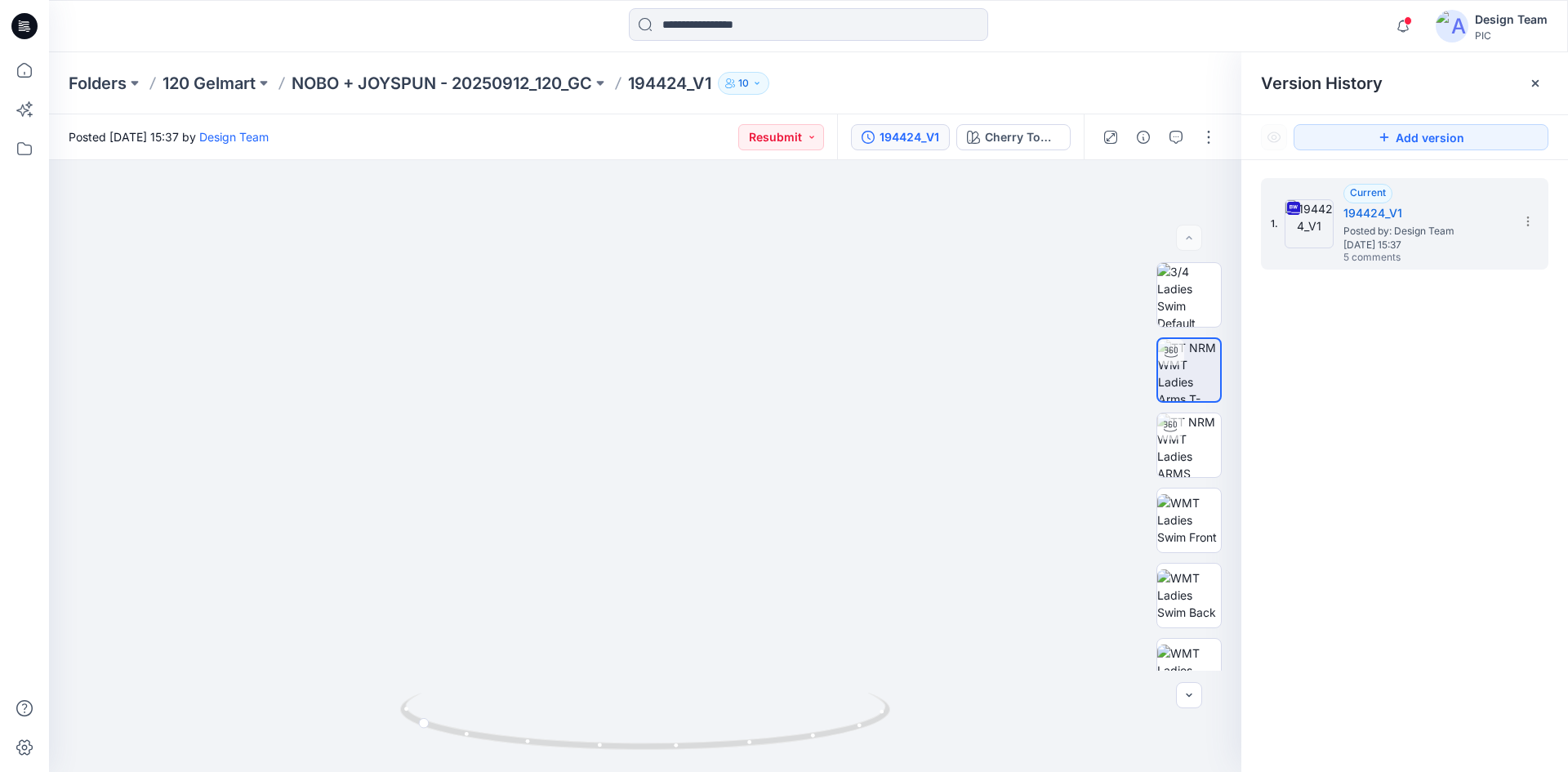
drag, startPoint x: 293, startPoint y: 0, endPoint x: 382, endPoint y: 57, distance: 105.7
click at [385, 60] on div "Folders 120 Gelmart NOBO + JOYSPUN - 20250912_120_GC 194424_V1 10" at bounding box center [808, 83] width 1518 height 63
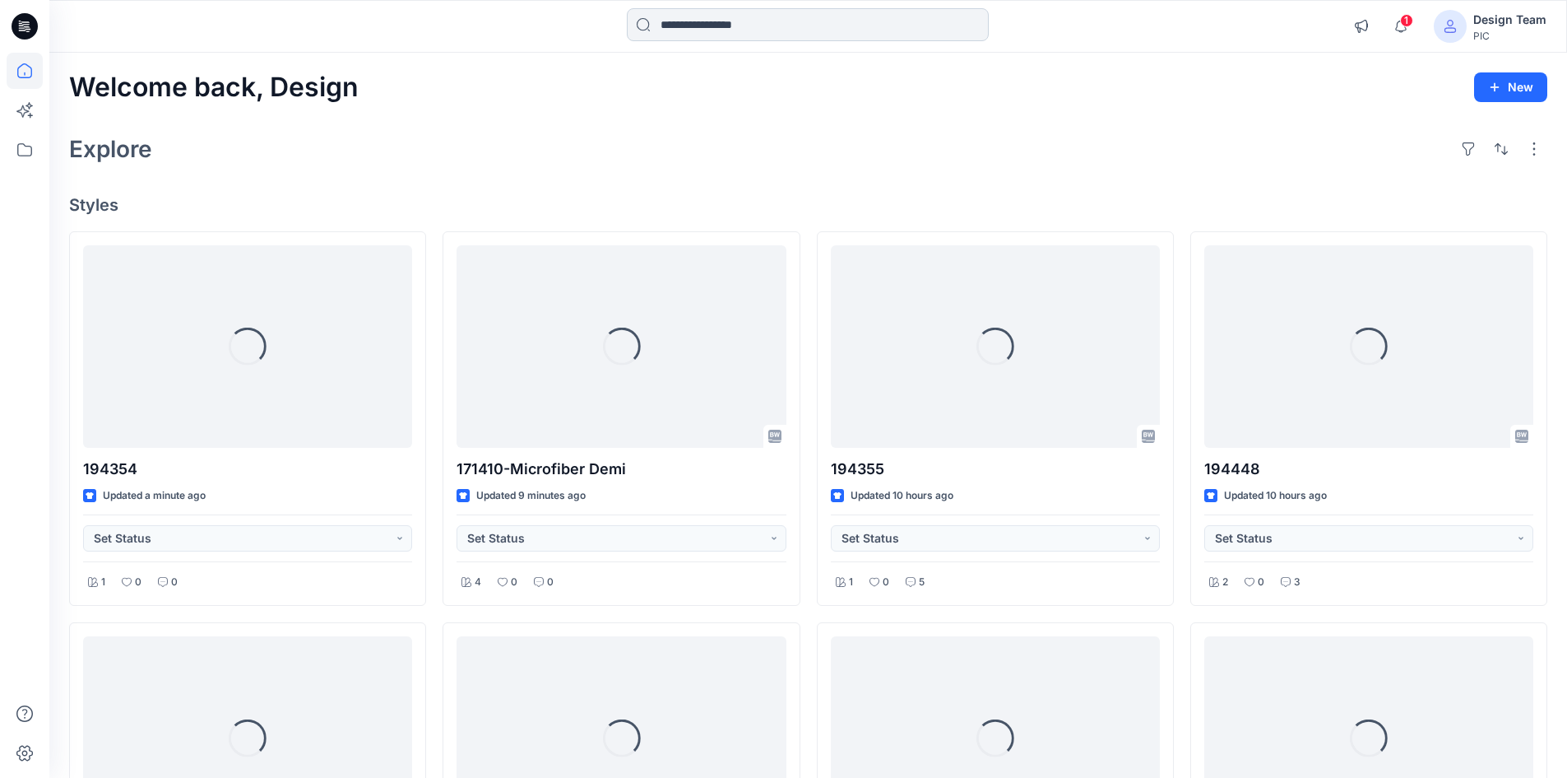
click at [712, 21] on input at bounding box center [808, 24] width 362 height 33
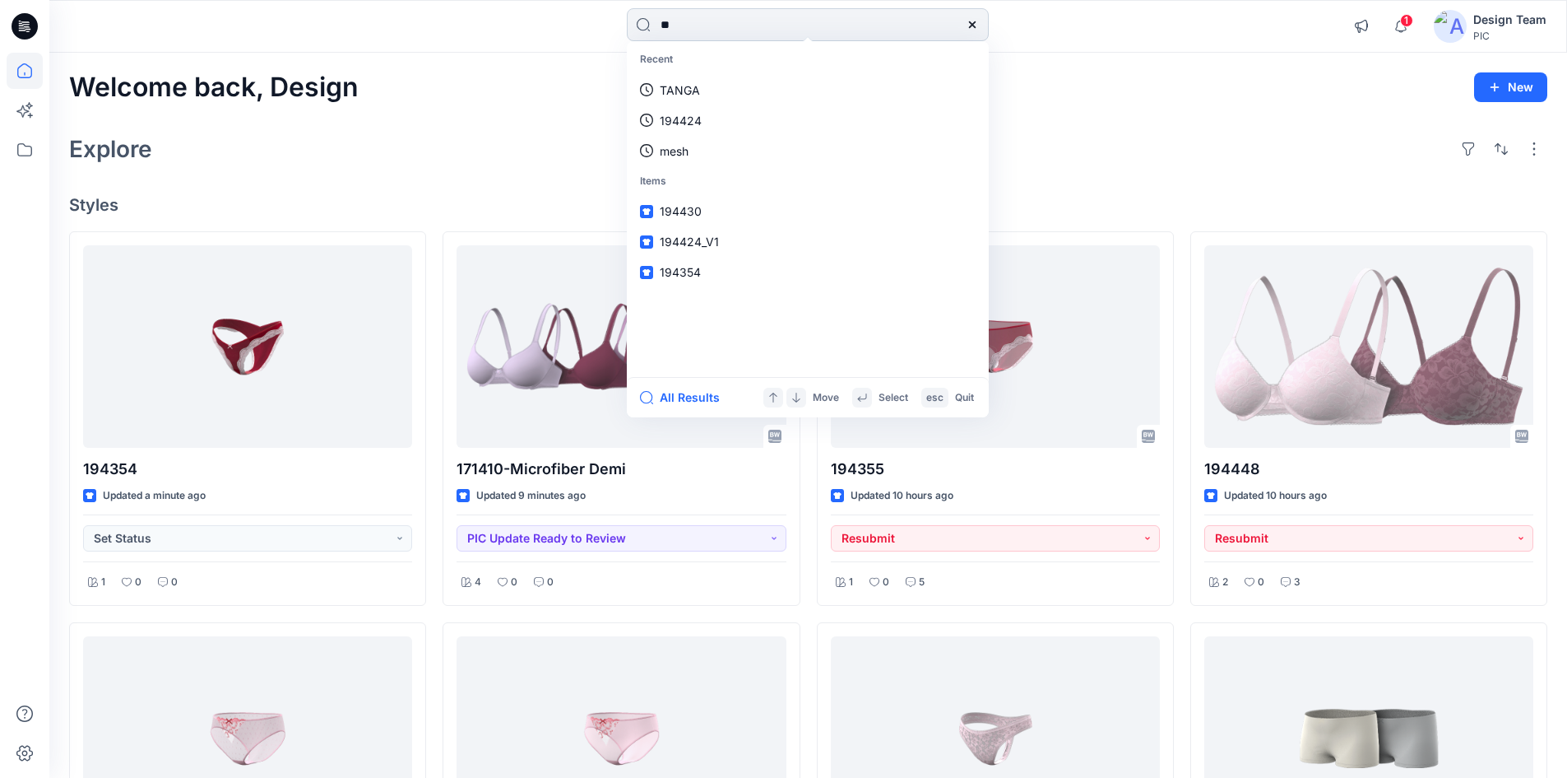
type input "***"
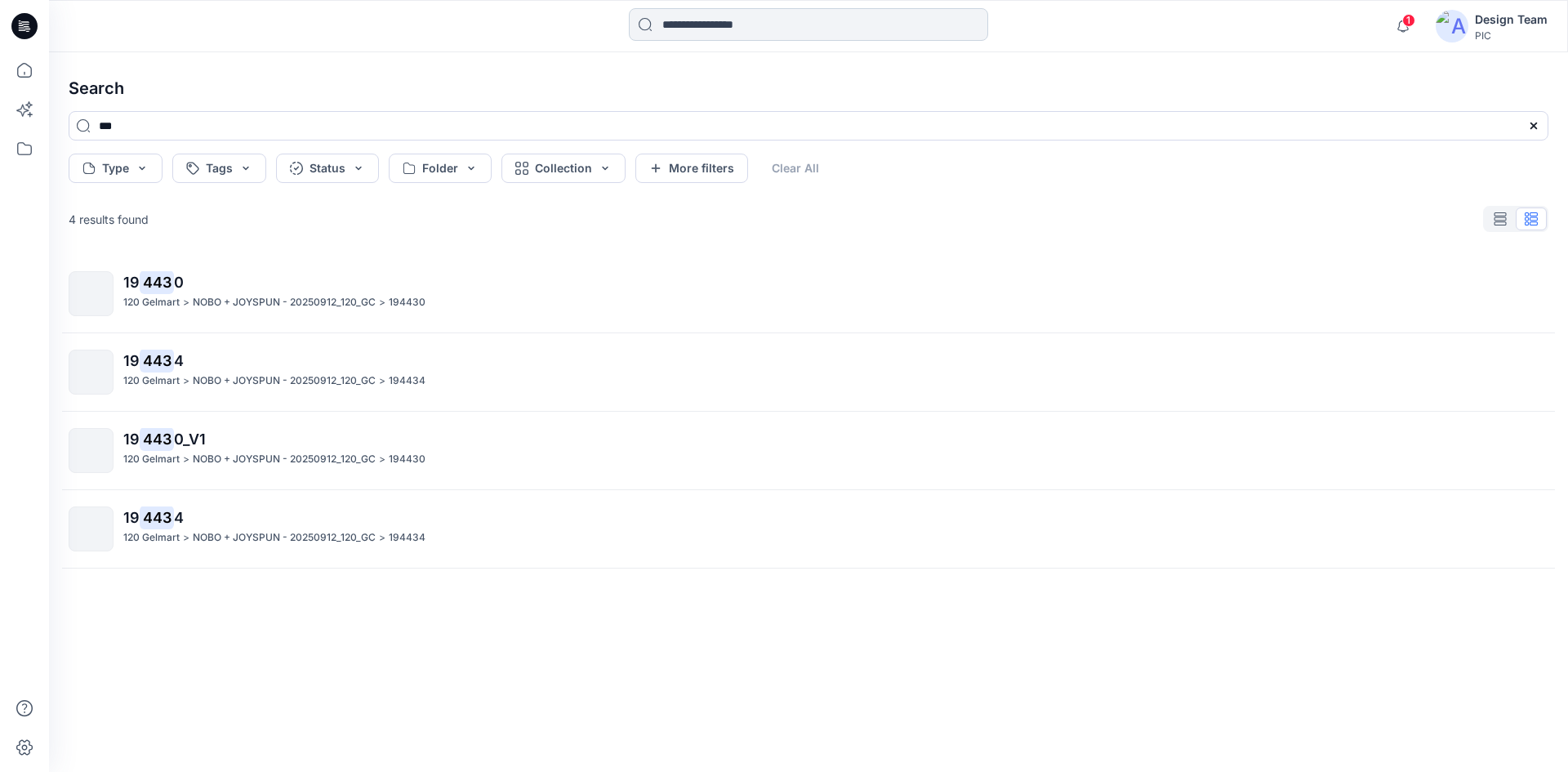
click at [656, 26] on input at bounding box center [809, 24] width 359 height 33
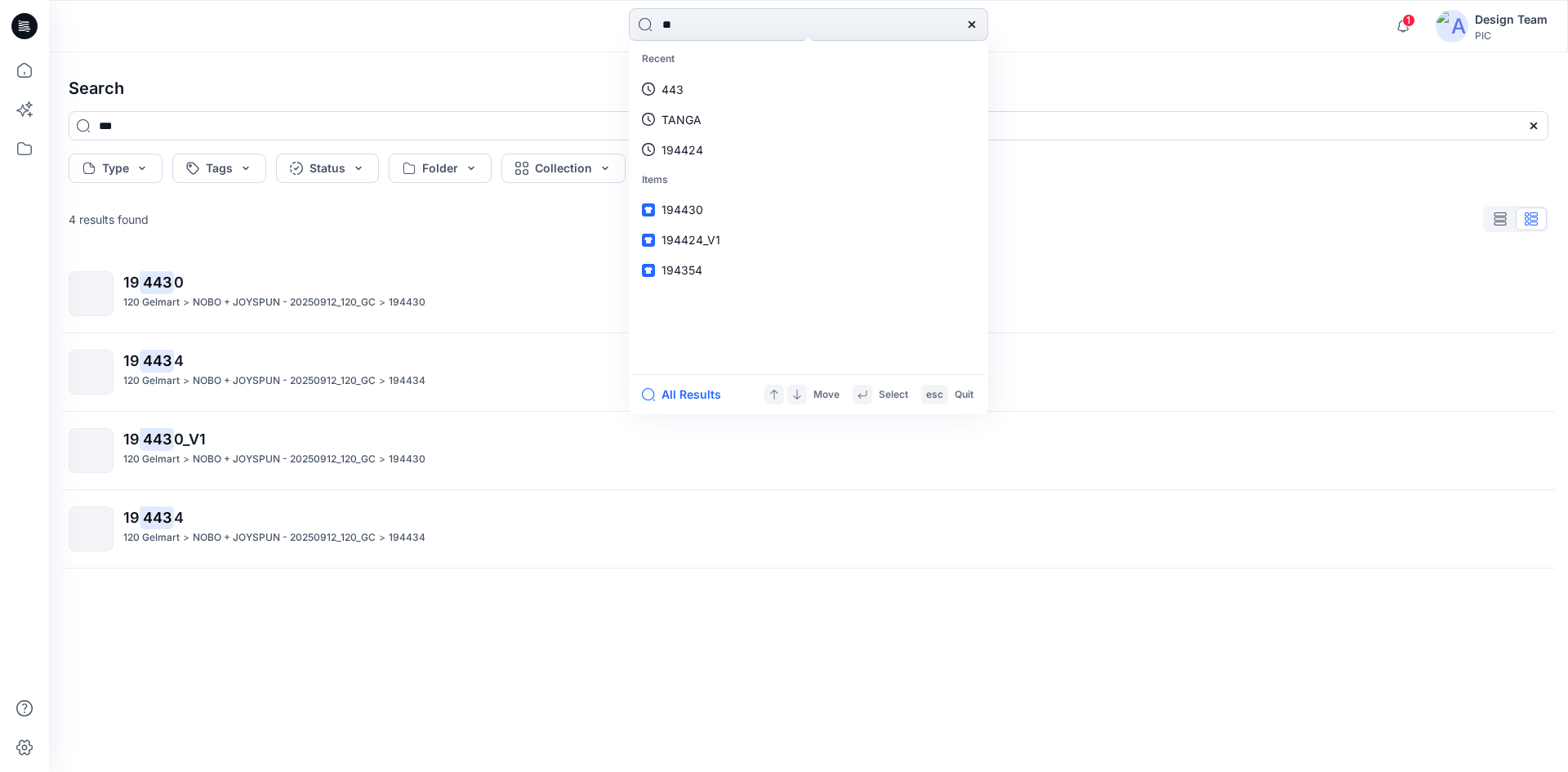
type input "***"
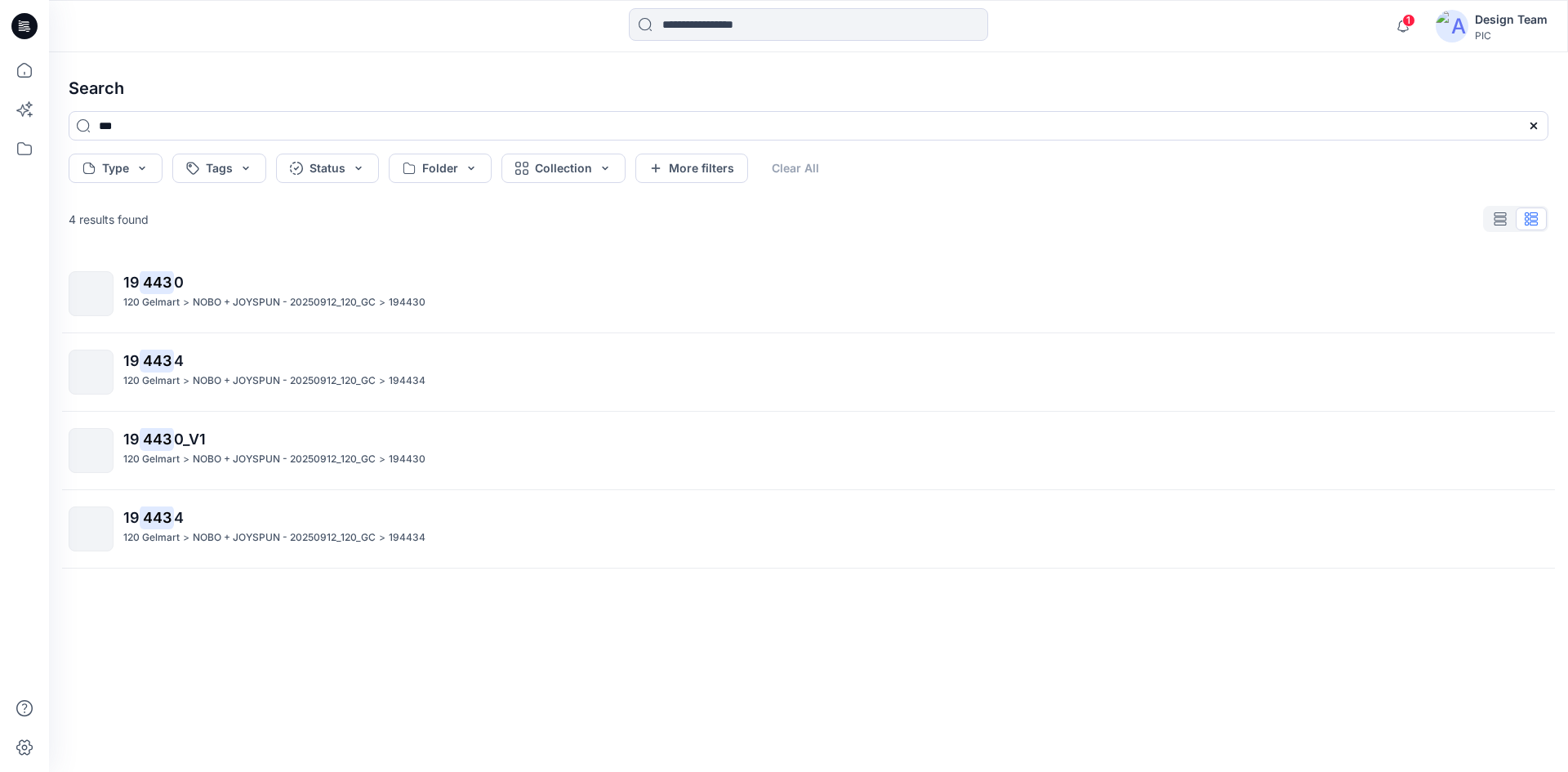
click at [24, 25] on icon at bounding box center [25, 24] width 7 height 1
